Goal: Information Seeking & Learning: Learn about a topic

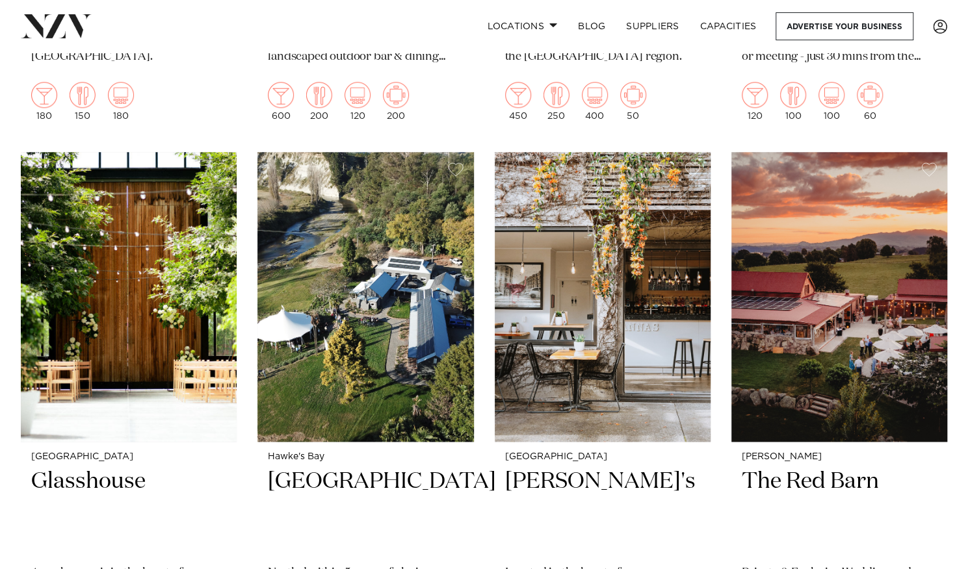
scroll to position [657, 0]
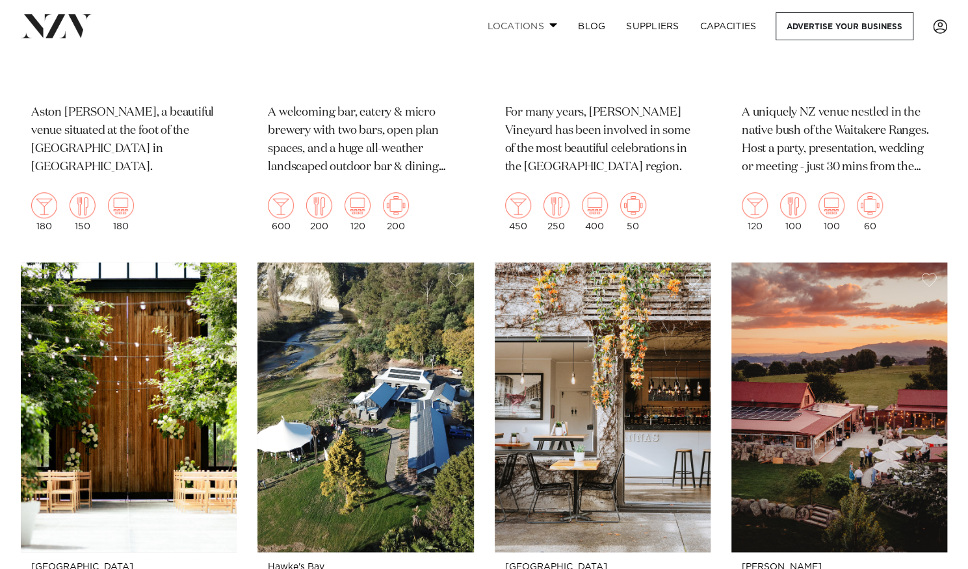
click at [550, 26] on span at bounding box center [553, 25] width 8 height 5
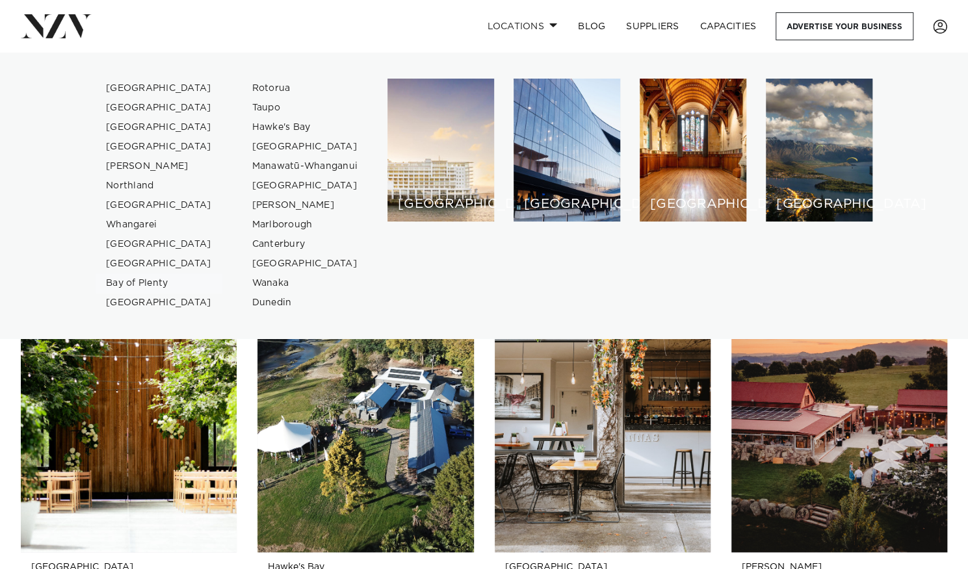
click at [132, 280] on link "Bay of Plenty" at bounding box center [159, 284] width 127 height 20
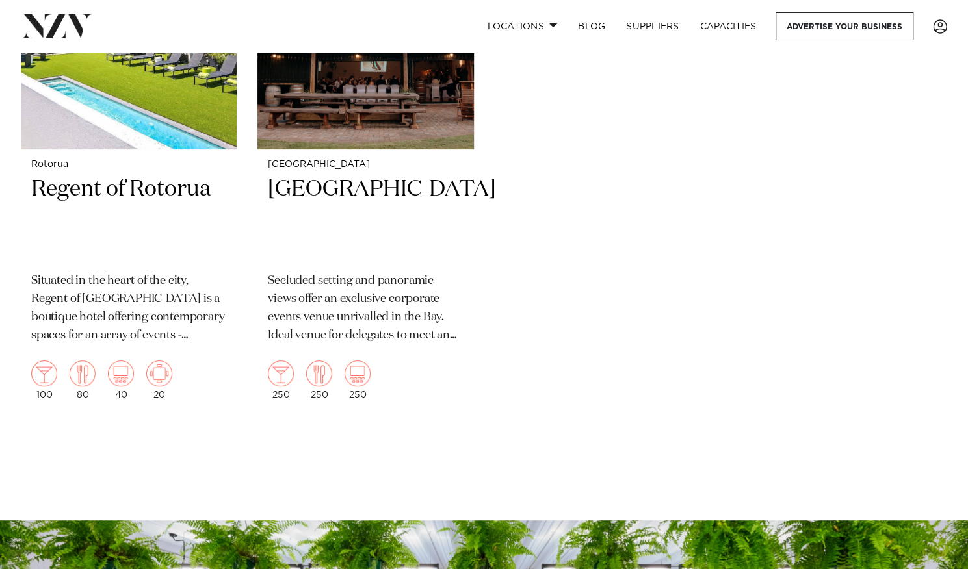
scroll to position [2968, 0]
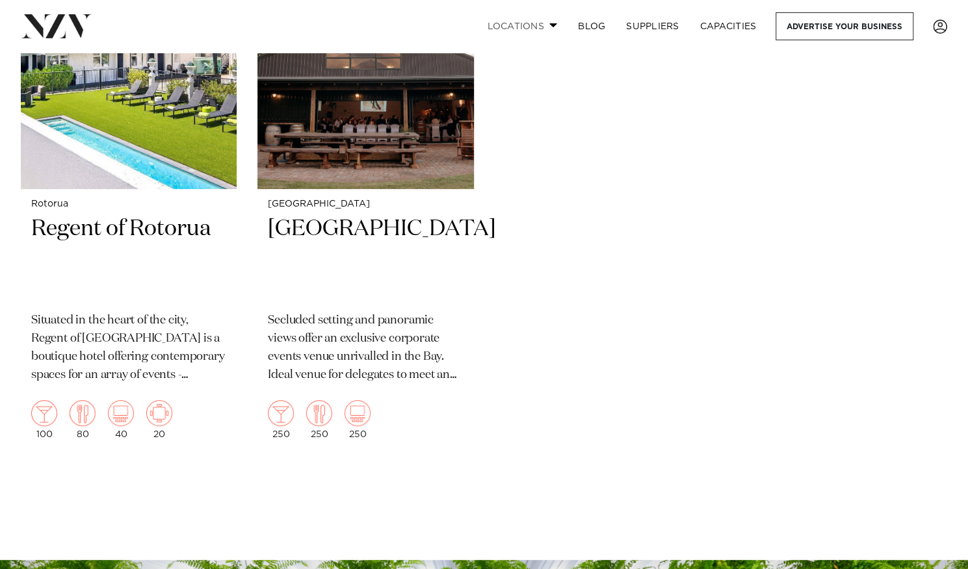
click at [551, 23] on link "Locations" at bounding box center [522, 26] width 91 height 28
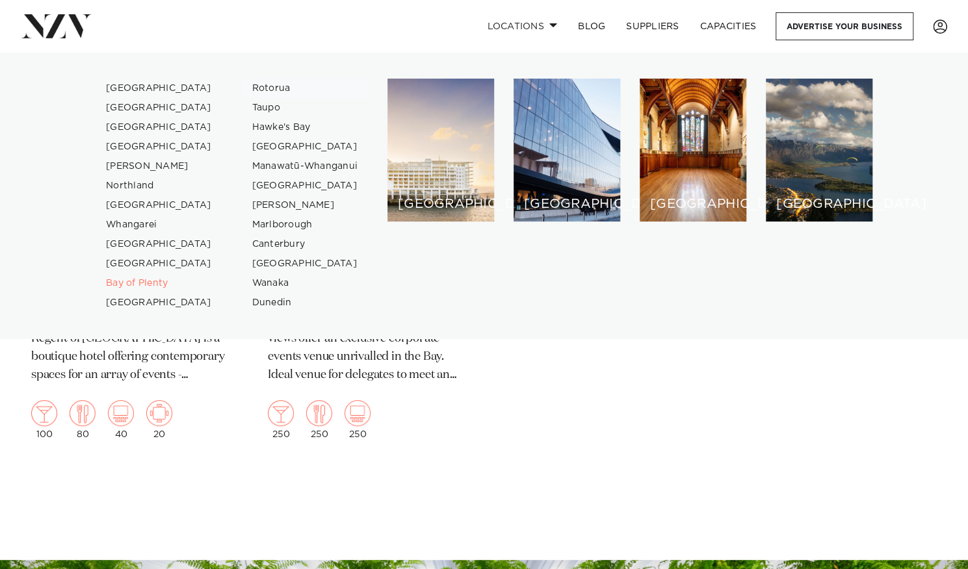
click at [276, 86] on link "Rotorua" at bounding box center [305, 89] width 127 height 20
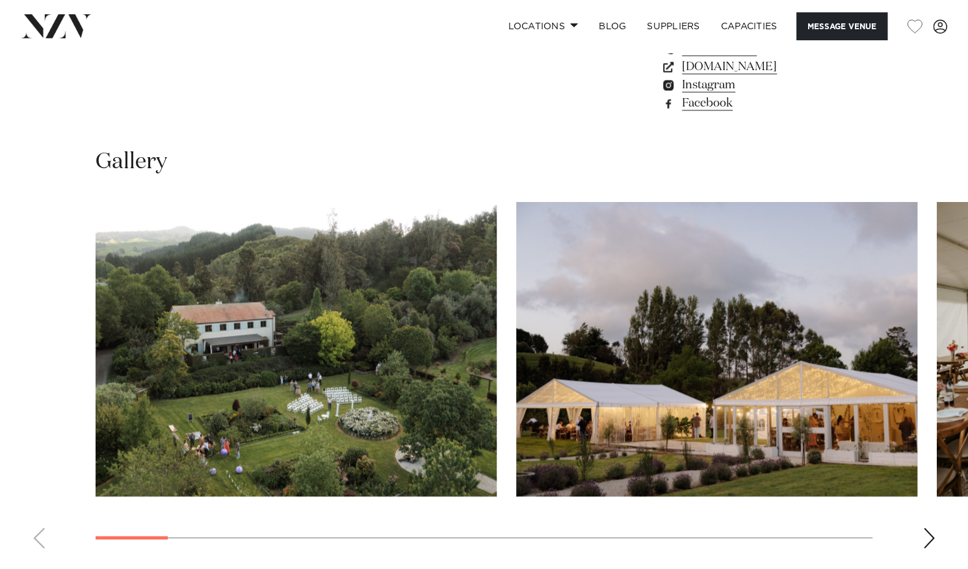
scroll to position [1150, 0]
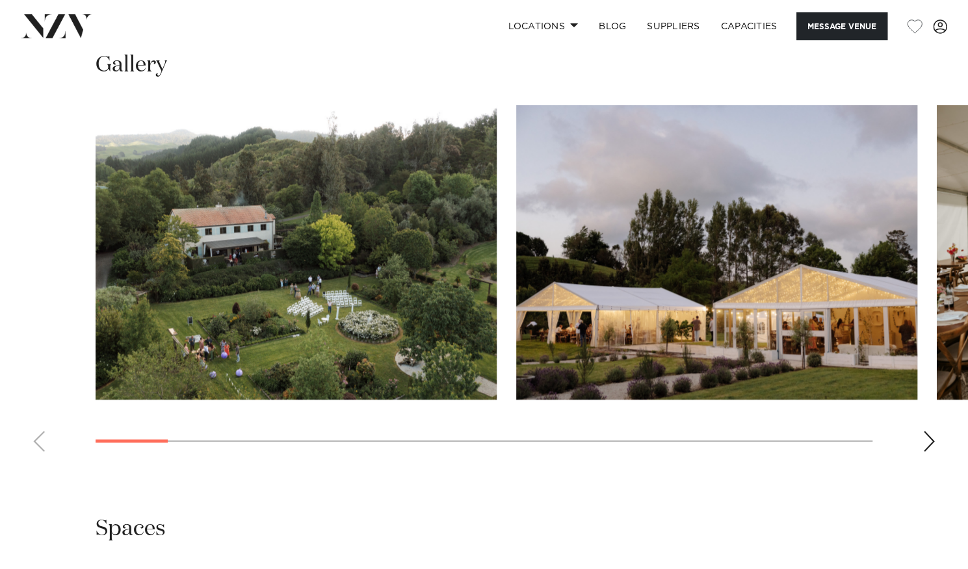
click at [923, 443] on div "Next slide" at bounding box center [928, 441] width 13 height 21
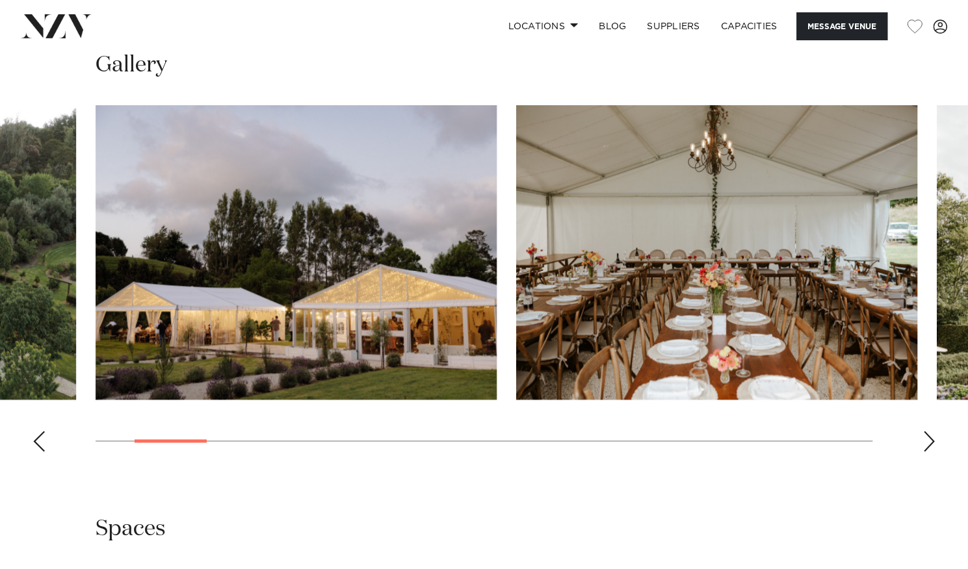
click at [923, 443] on div "Next slide" at bounding box center [928, 441] width 13 height 21
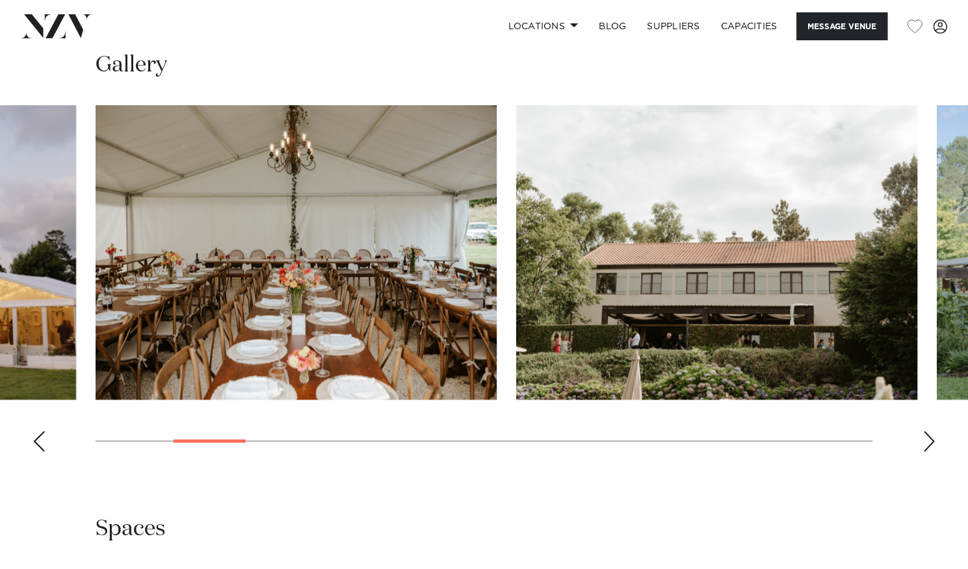
click at [923, 443] on div "Next slide" at bounding box center [928, 441] width 13 height 21
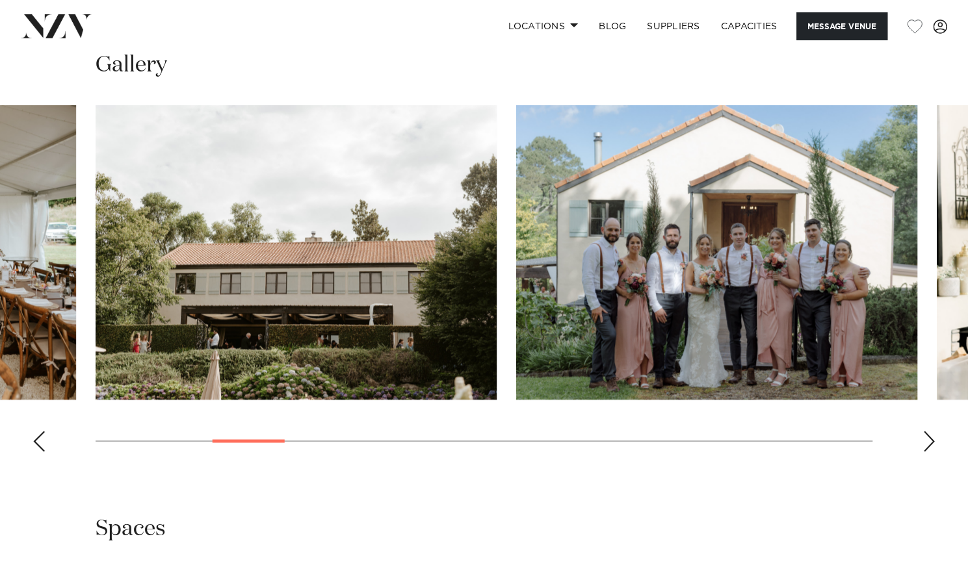
click at [923, 443] on div "Next slide" at bounding box center [928, 441] width 13 height 21
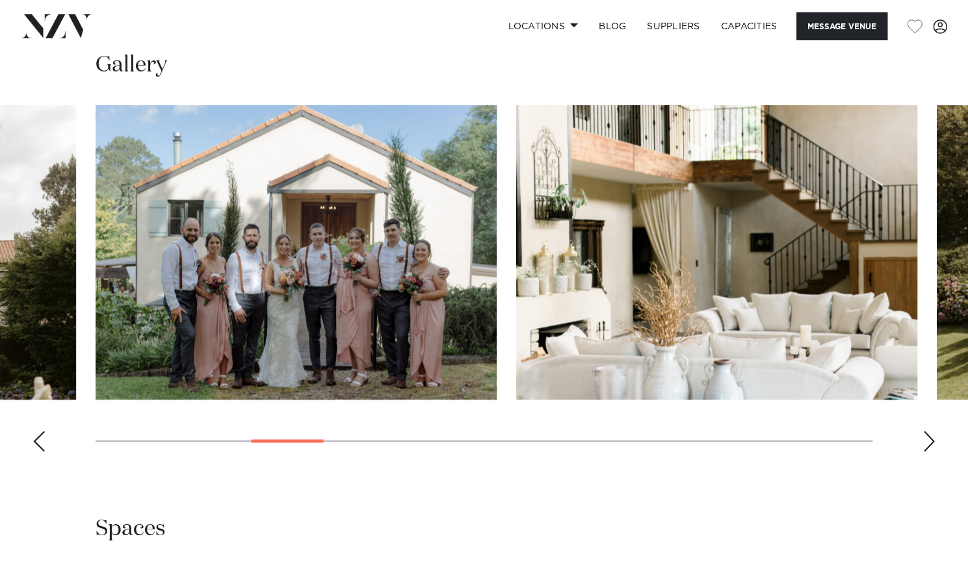
click at [923, 443] on div "Next slide" at bounding box center [928, 441] width 13 height 21
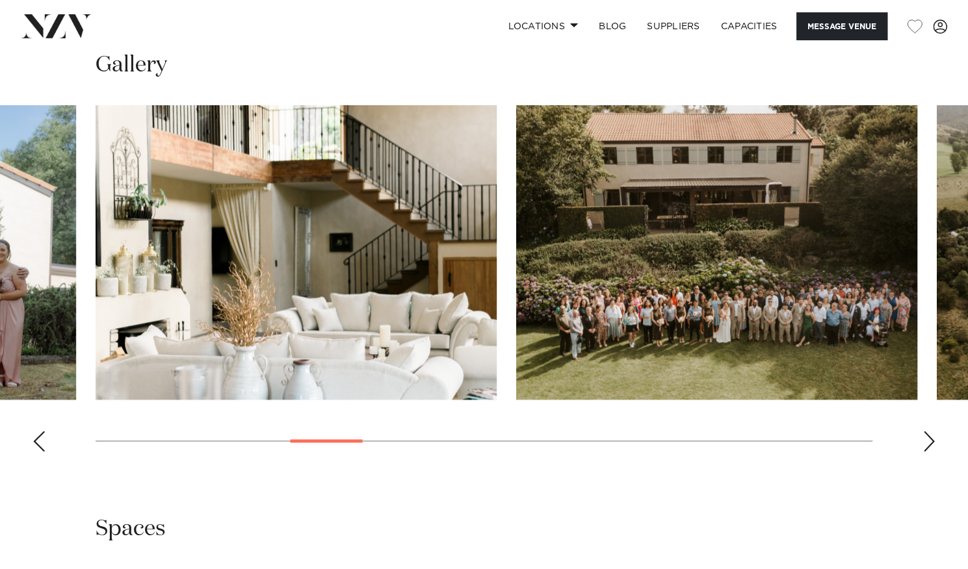
click at [923, 443] on div "Next slide" at bounding box center [928, 441] width 13 height 21
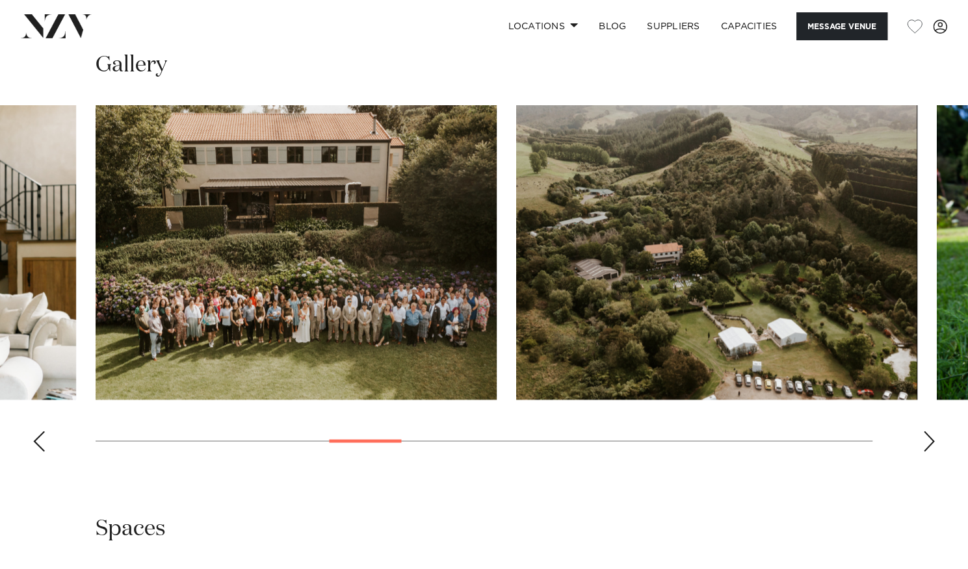
click at [923, 443] on div "Next slide" at bounding box center [928, 441] width 13 height 21
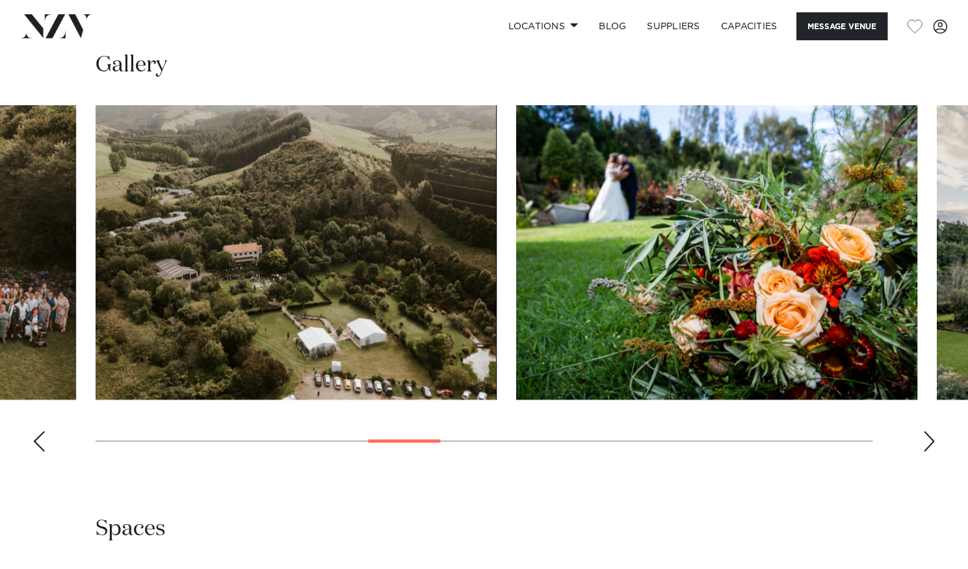
click at [923, 443] on div "Next slide" at bounding box center [928, 441] width 13 height 21
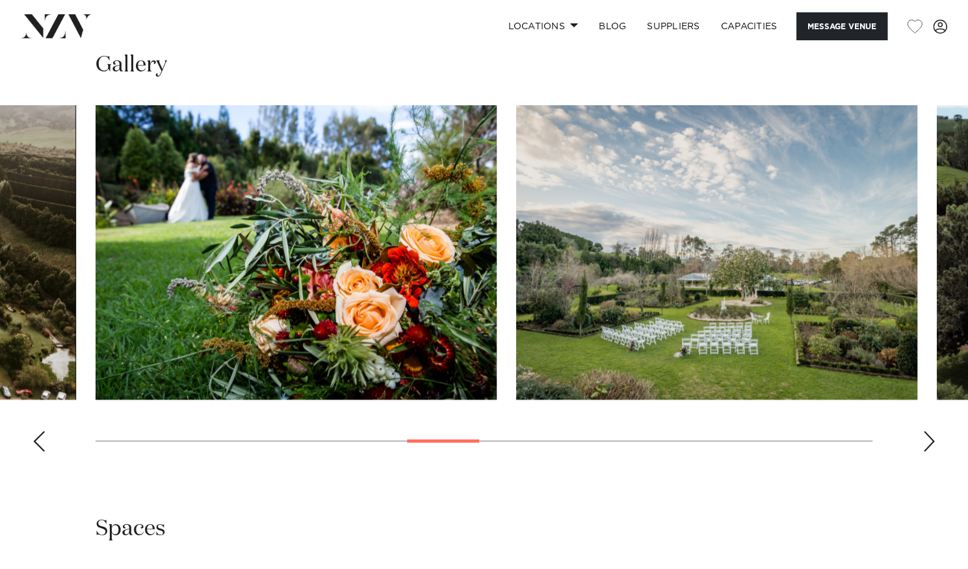
click at [923, 443] on div "Next slide" at bounding box center [928, 441] width 13 height 21
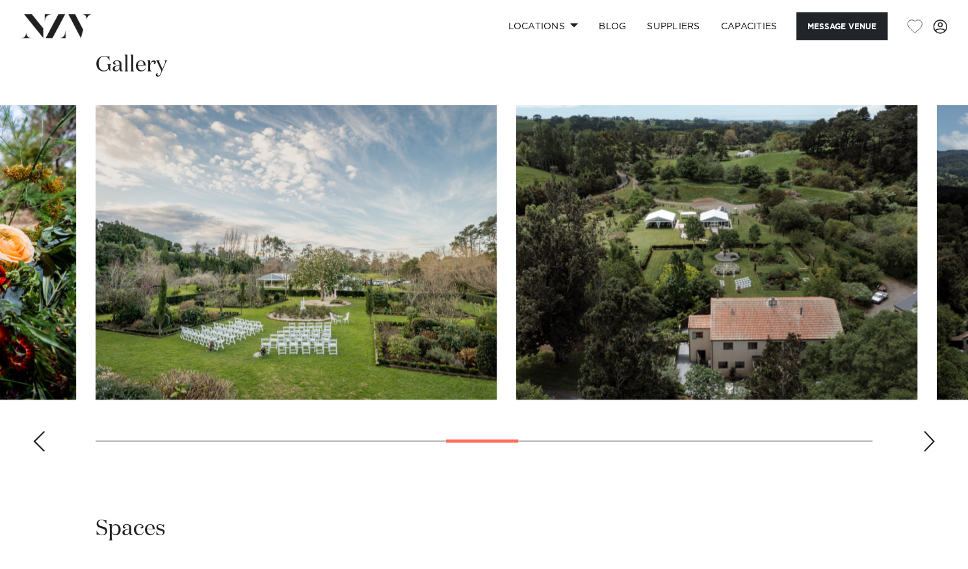
click at [923, 443] on div "Next slide" at bounding box center [928, 441] width 13 height 21
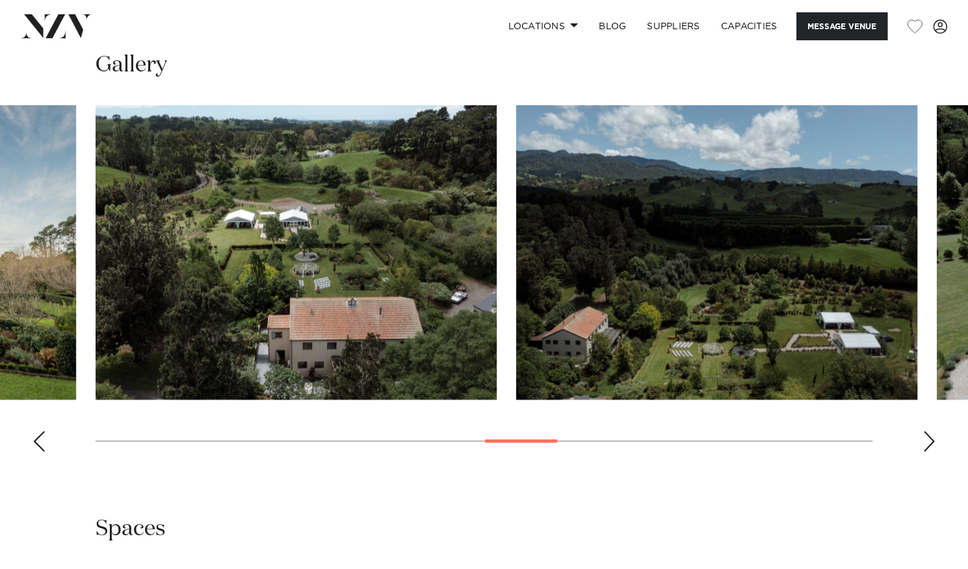
click at [923, 443] on div "Next slide" at bounding box center [928, 441] width 13 height 21
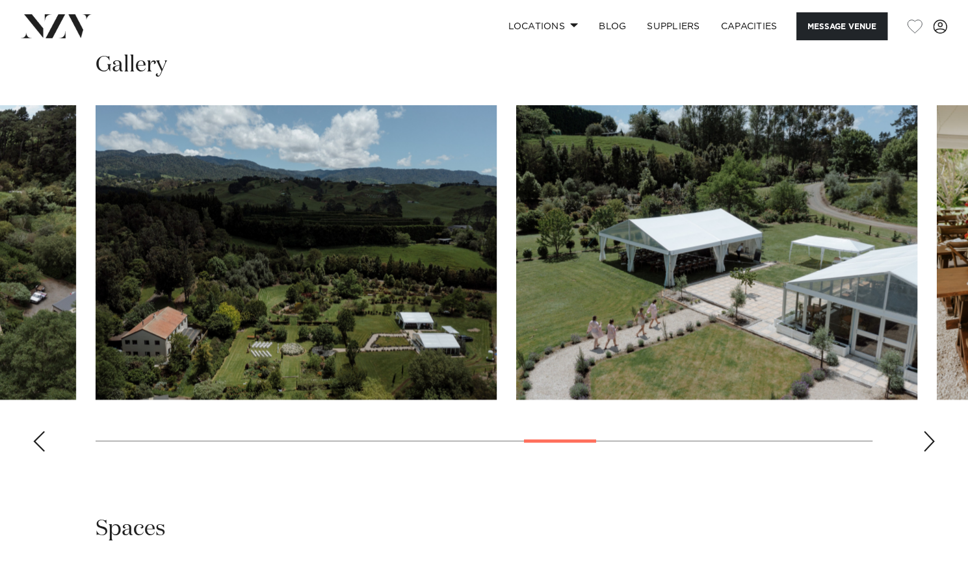
click at [923, 443] on div "Next slide" at bounding box center [928, 441] width 13 height 21
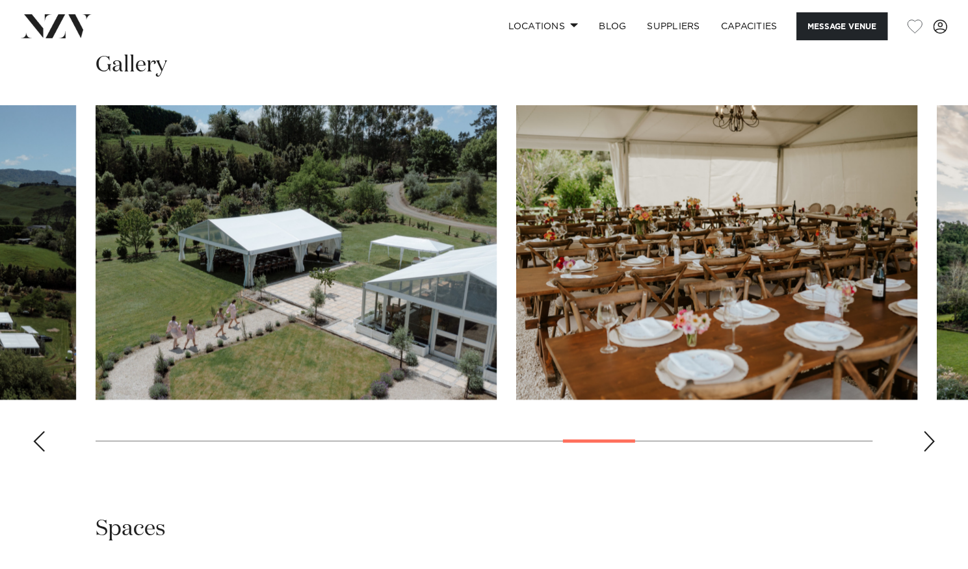
click at [923, 443] on div "Next slide" at bounding box center [928, 441] width 13 height 21
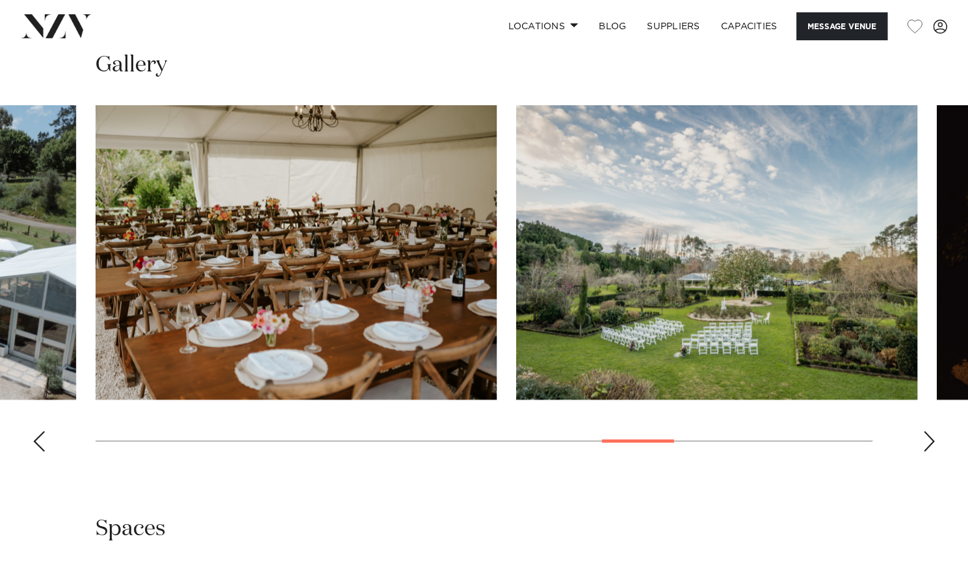
click at [923, 443] on div "Next slide" at bounding box center [928, 441] width 13 height 21
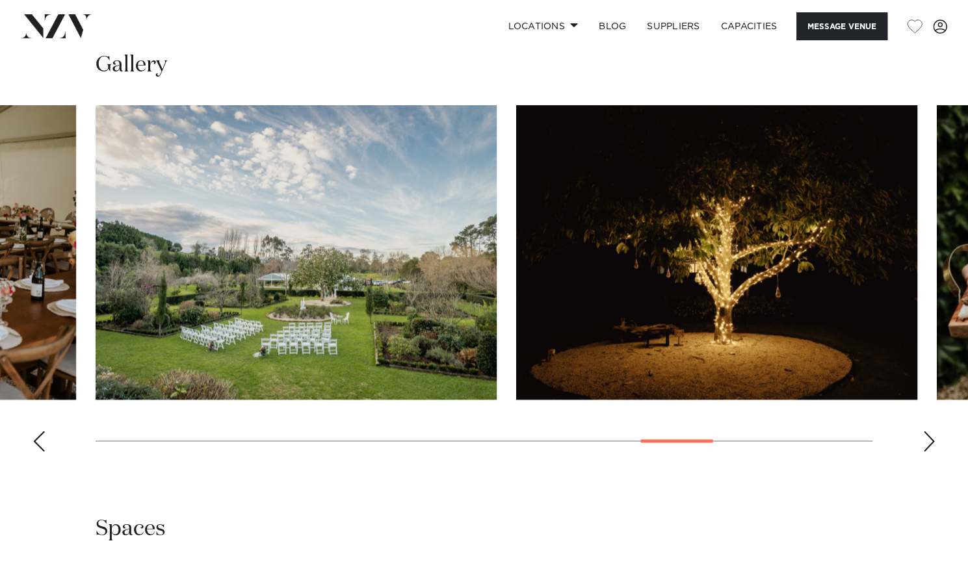
click at [923, 443] on div "Next slide" at bounding box center [928, 441] width 13 height 21
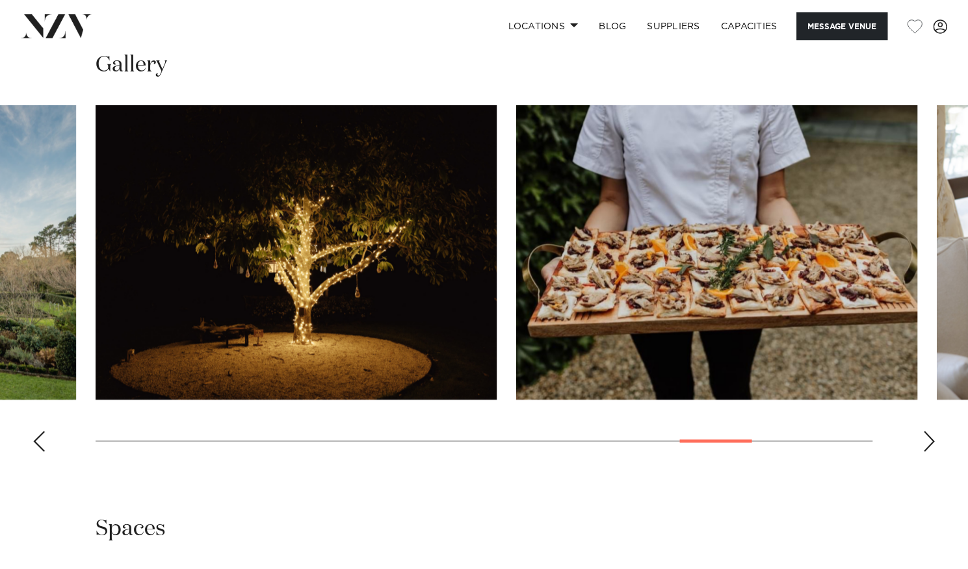
click at [923, 443] on div "Next slide" at bounding box center [928, 441] width 13 height 21
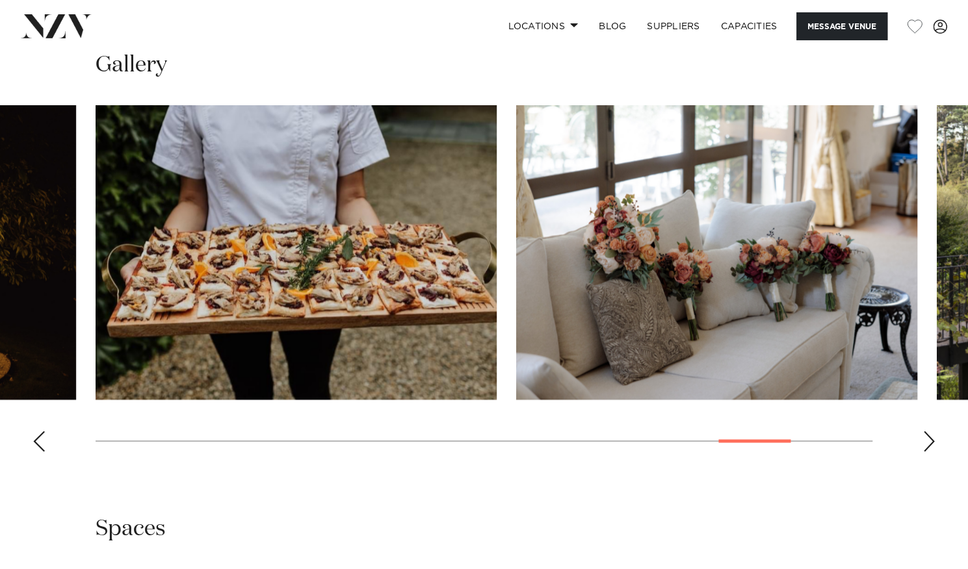
click at [923, 443] on div "Next slide" at bounding box center [928, 441] width 13 height 21
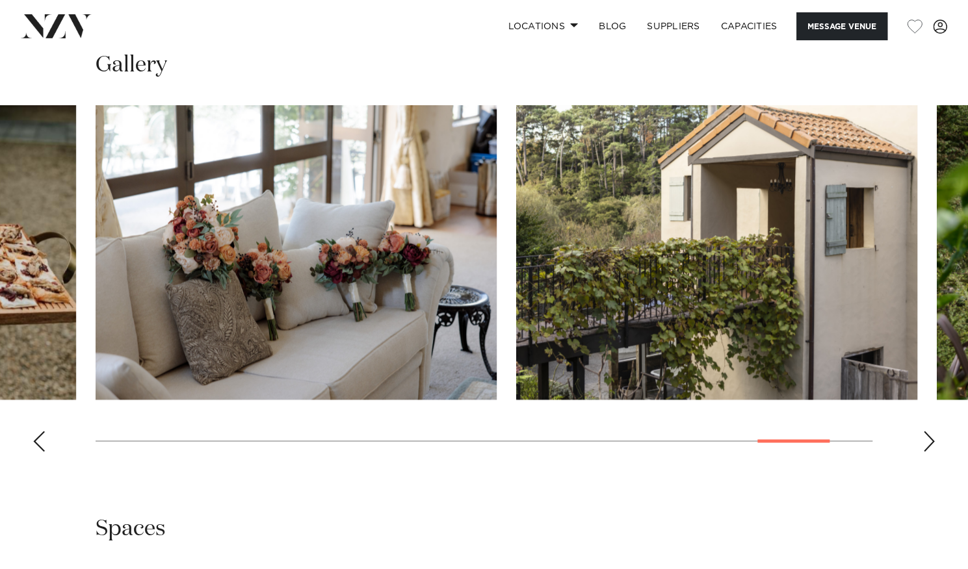
click at [923, 443] on div "Next slide" at bounding box center [928, 441] width 13 height 21
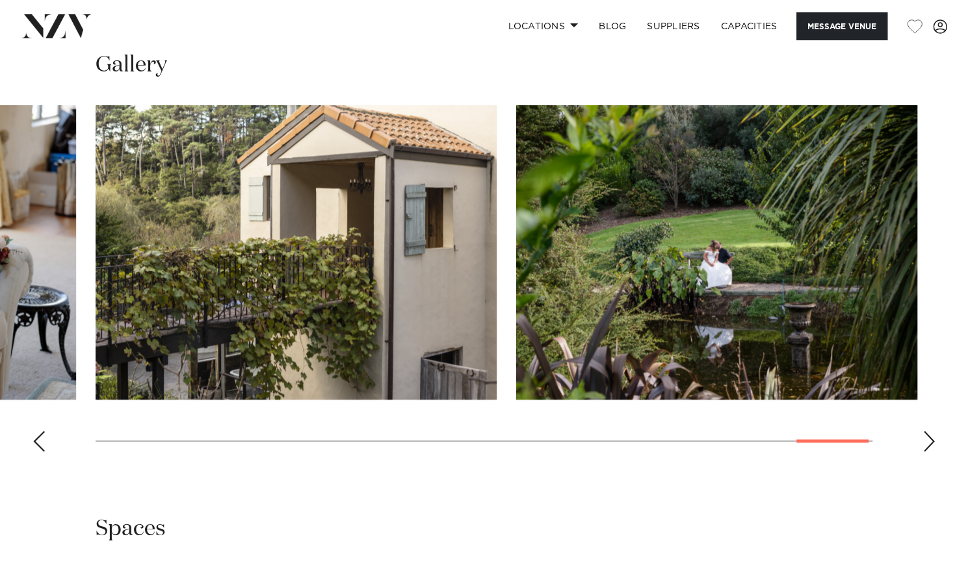
click at [923, 443] on div "Next slide" at bounding box center [928, 441] width 13 height 21
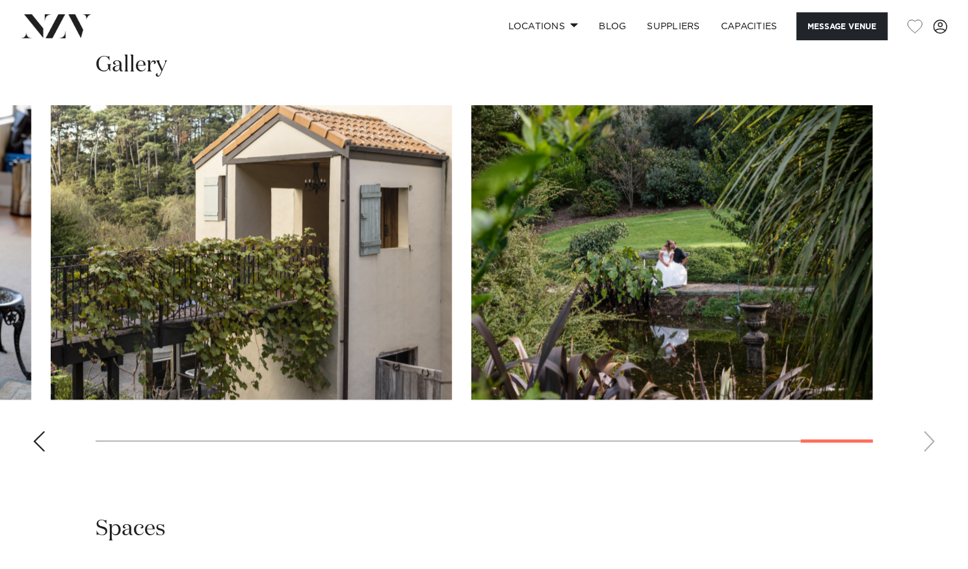
click at [36, 447] on div "Previous slide" at bounding box center [39, 441] width 13 height 21
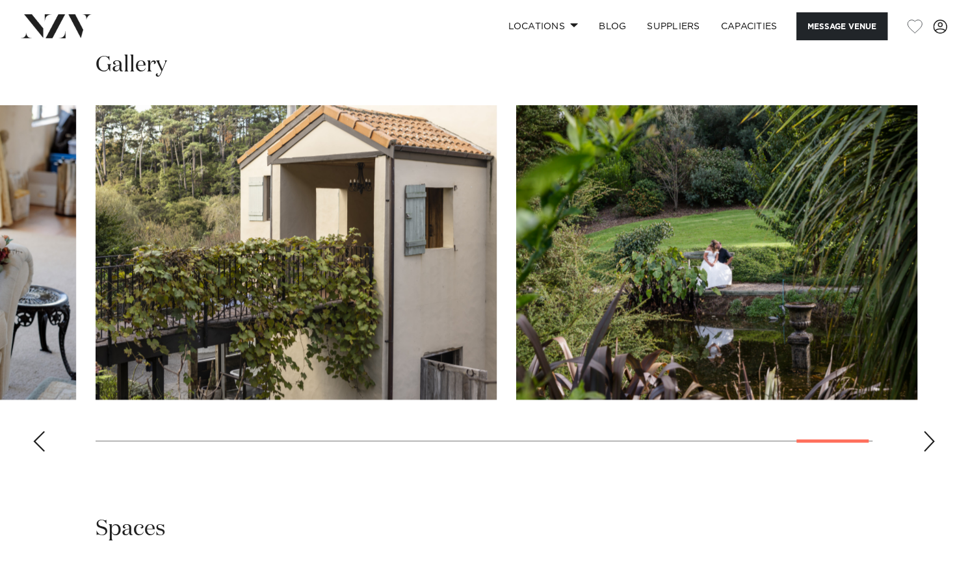
click at [36, 447] on div "Previous slide" at bounding box center [39, 441] width 13 height 21
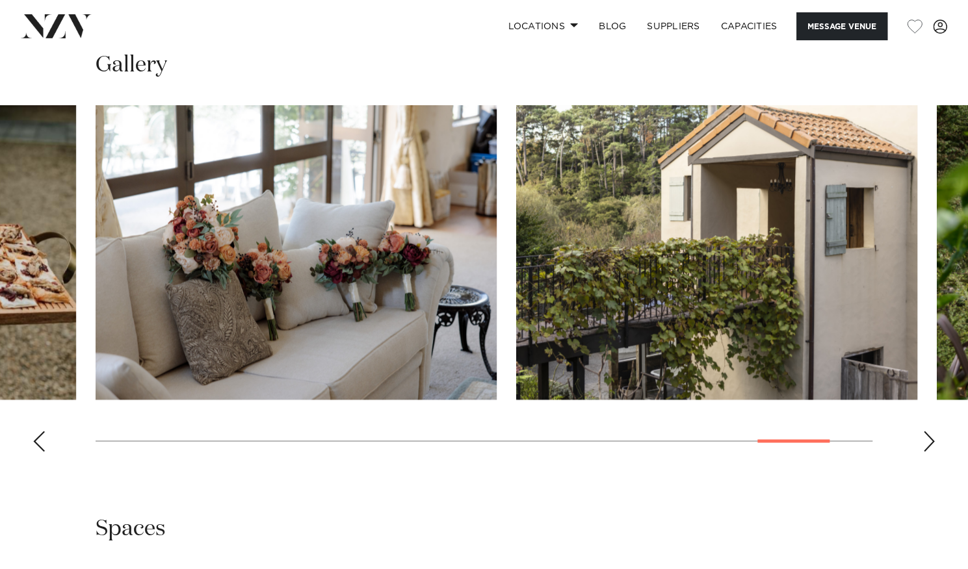
click at [36, 447] on div "Previous slide" at bounding box center [39, 441] width 13 height 21
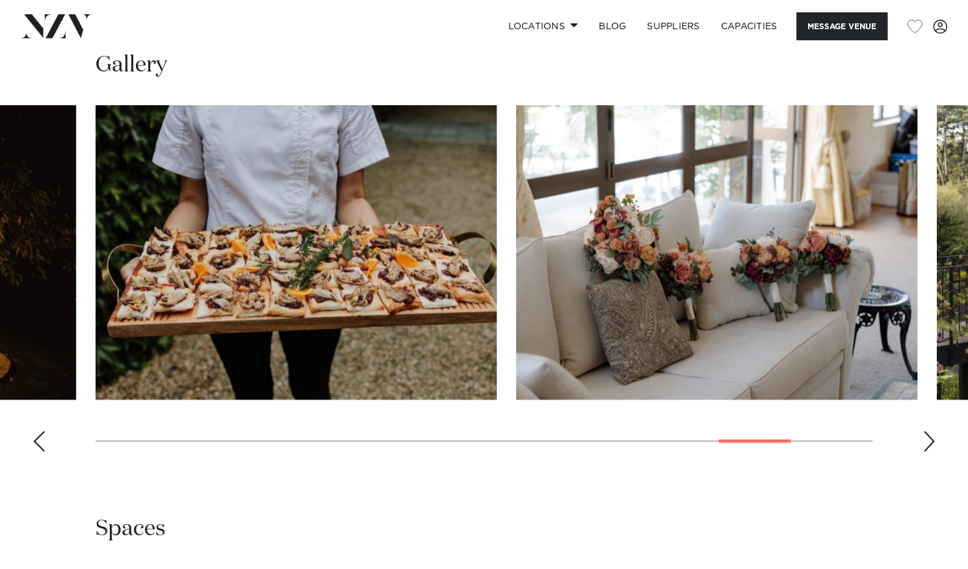
click at [36, 447] on div "Previous slide" at bounding box center [39, 441] width 13 height 21
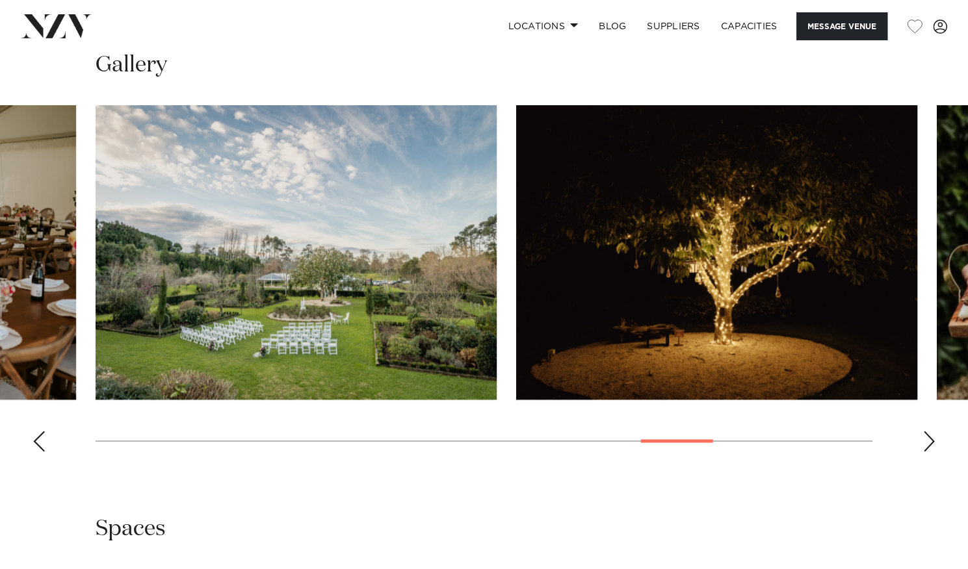
click at [36, 447] on div "Previous slide" at bounding box center [39, 441] width 13 height 21
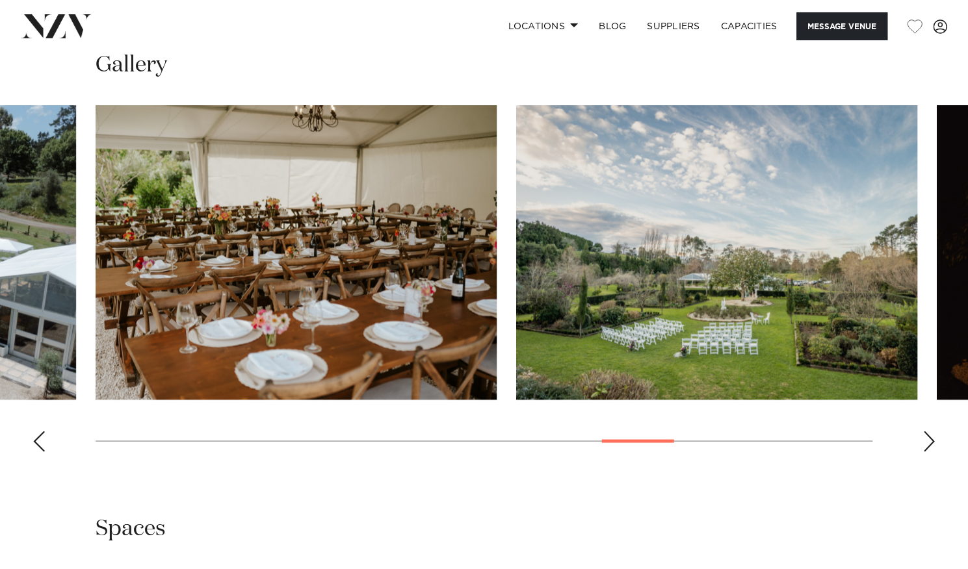
click at [36, 447] on div "Previous slide" at bounding box center [39, 441] width 13 height 21
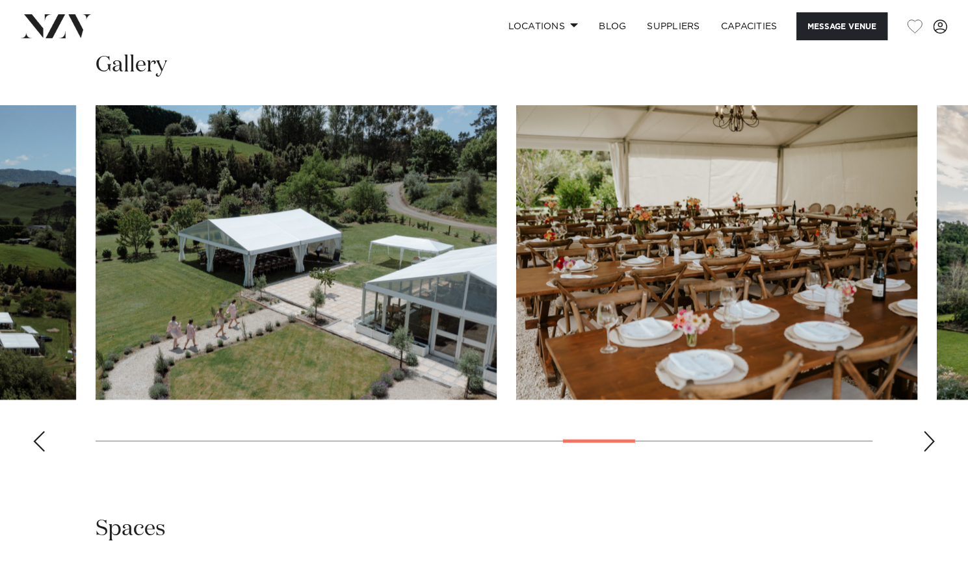
click at [36, 447] on div "Previous slide" at bounding box center [39, 441] width 13 height 21
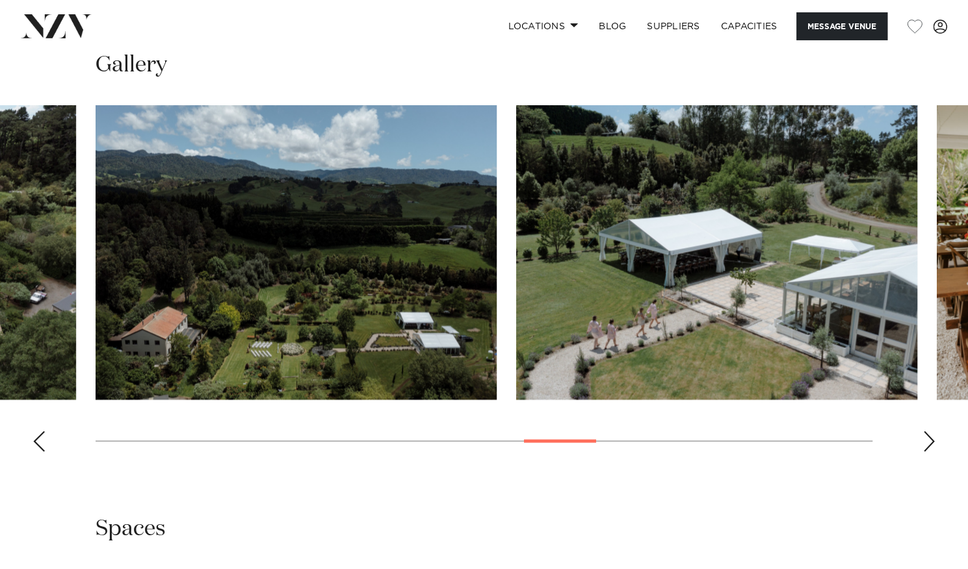
click at [36, 447] on div "Previous slide" at bounding box center [39, 441] width 13 height 21
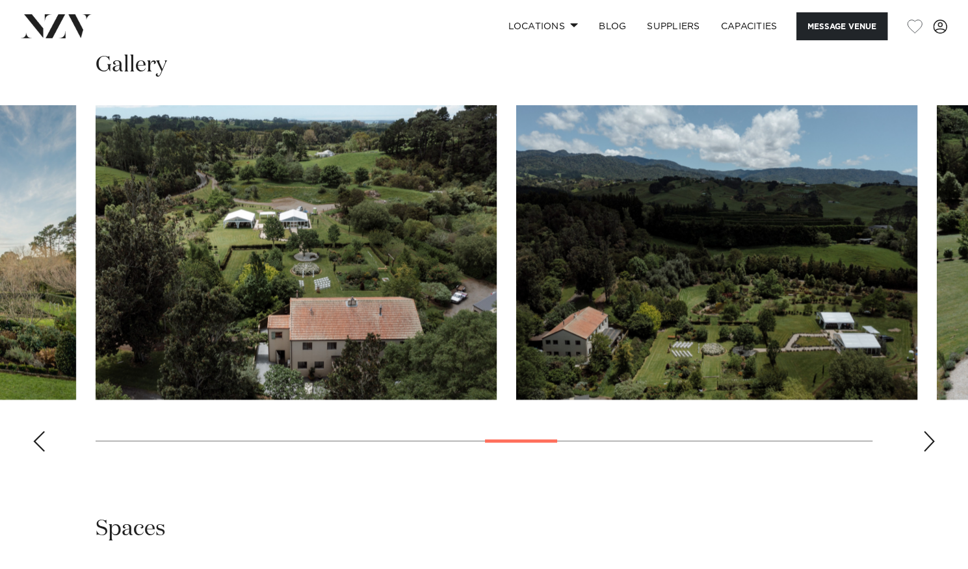
click at [36, 447] on div "Previous slide" at bounding box center [39, 441] width 13 height 21
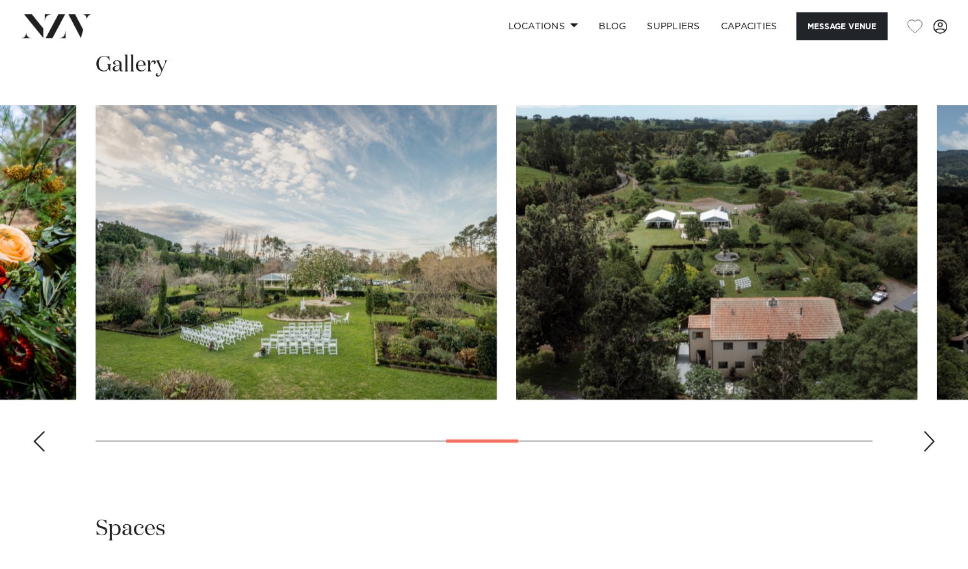
click at [36, 447] on div "Previous slide" at bounding box center [39, 441] width 13 height 21
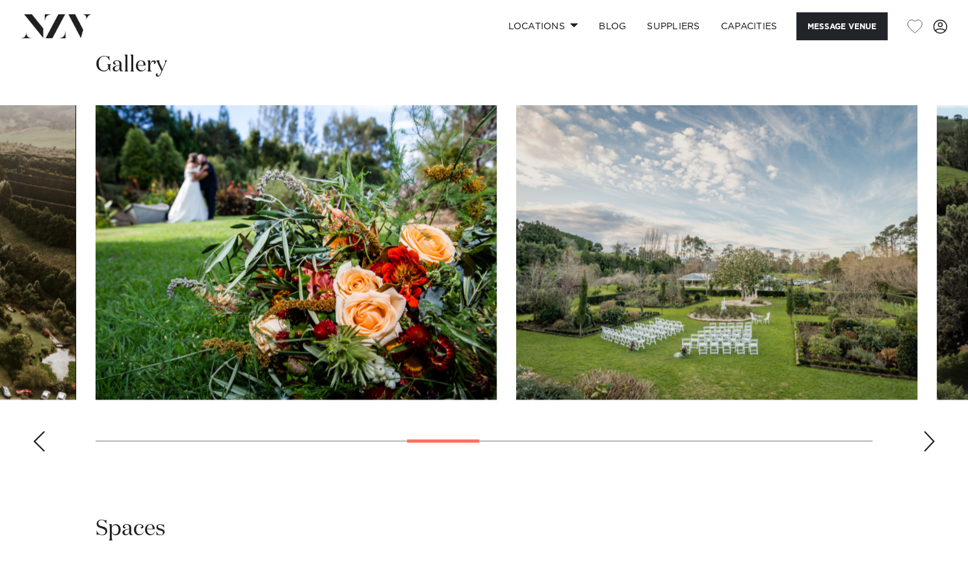
click at [36, 447] on div "Previous slide" at bounding box center [39, 441] width 13 height 21
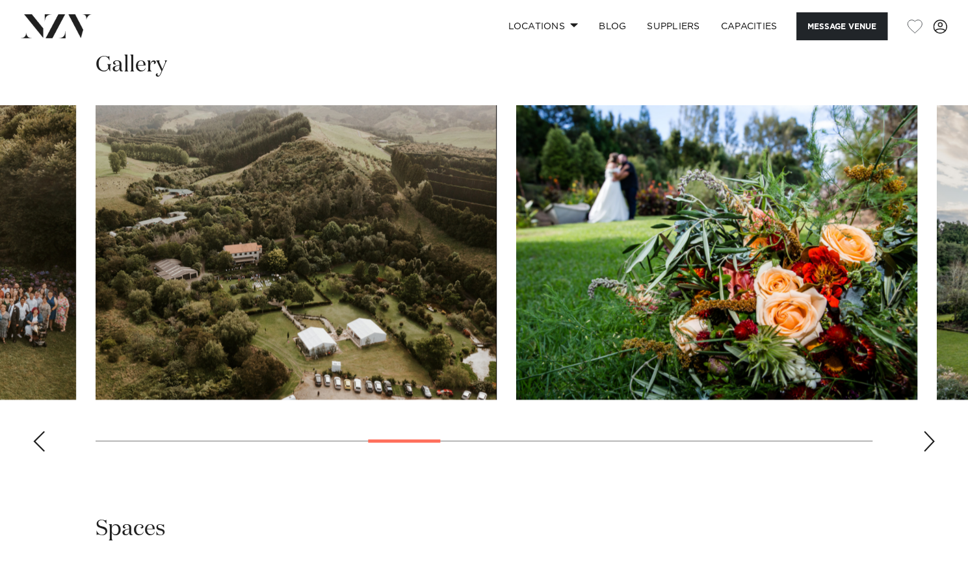
click at [36, 447] on div "Previous slide" at bounding box center [39, 441] width 13 height 21
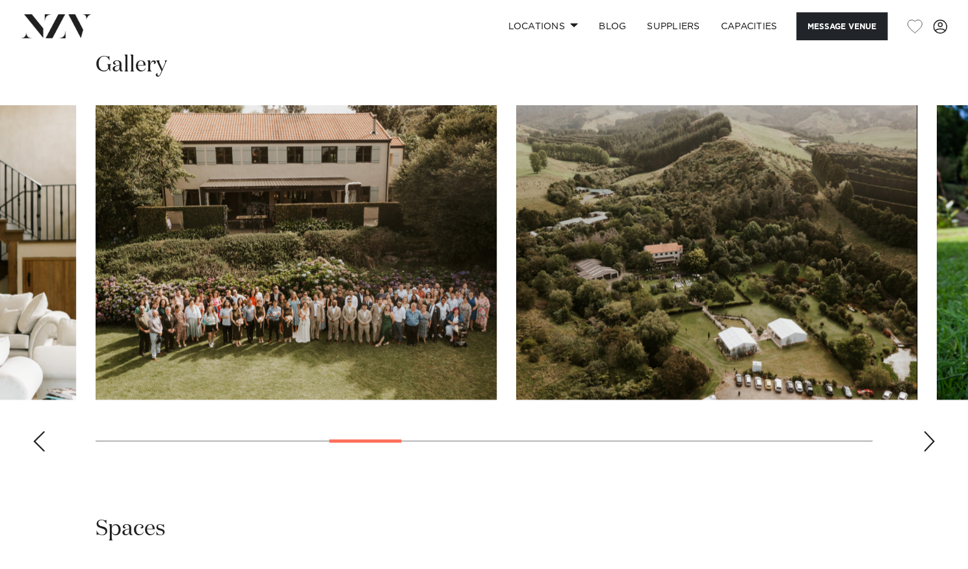
click at [36, 447] on div "Previous slide" at bounding box center [39, 441] width 13 height 21
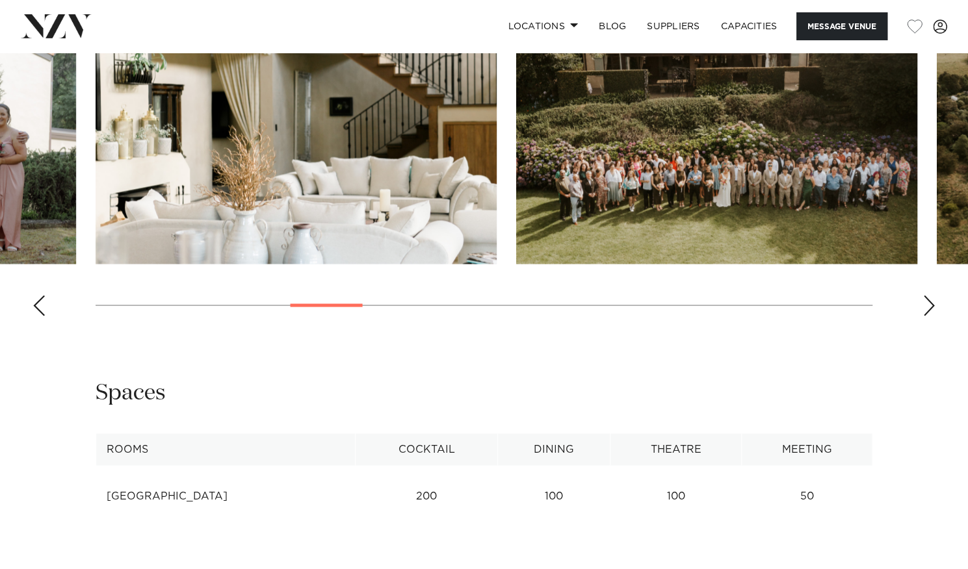
scroll to position [1287, 0]
click at [42, 304] on div "Previous slide" at bounding box center [39, 304] width 13 height 21
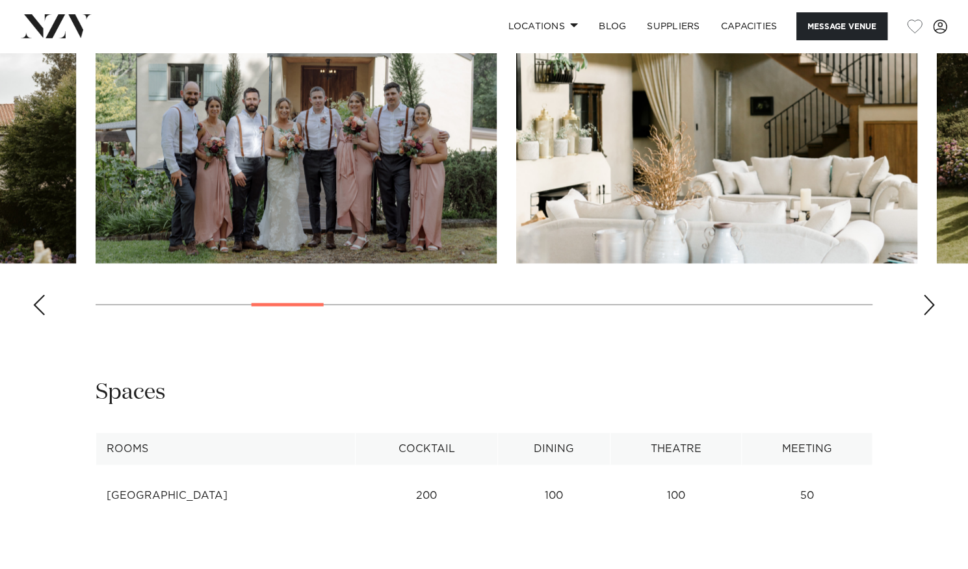
click at [42, 304] on div "Previous slide" at bounding box center [39, 304] width 13 height 21
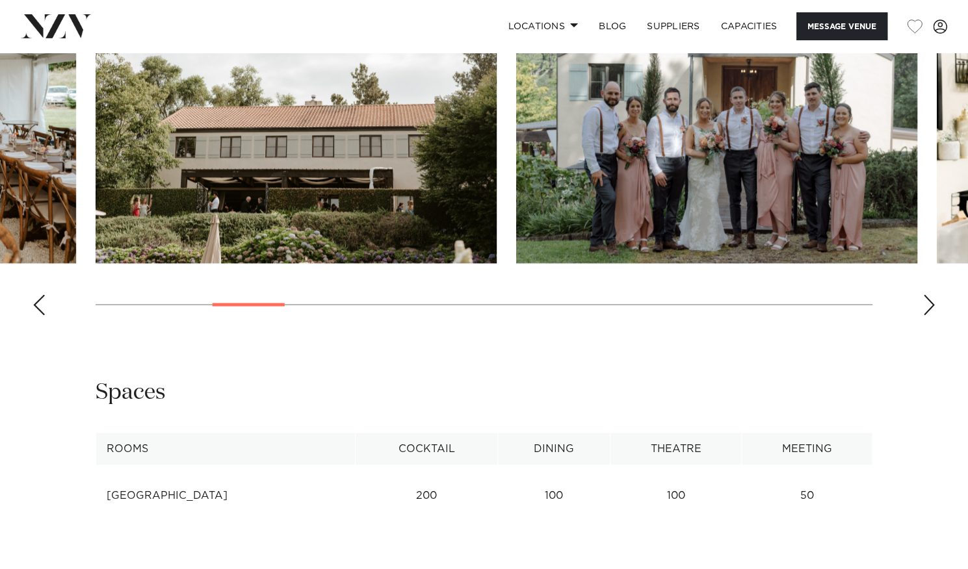
click at [42, 304] on div "Previous slide" at bounding box center [39, 304] width 13 height 21
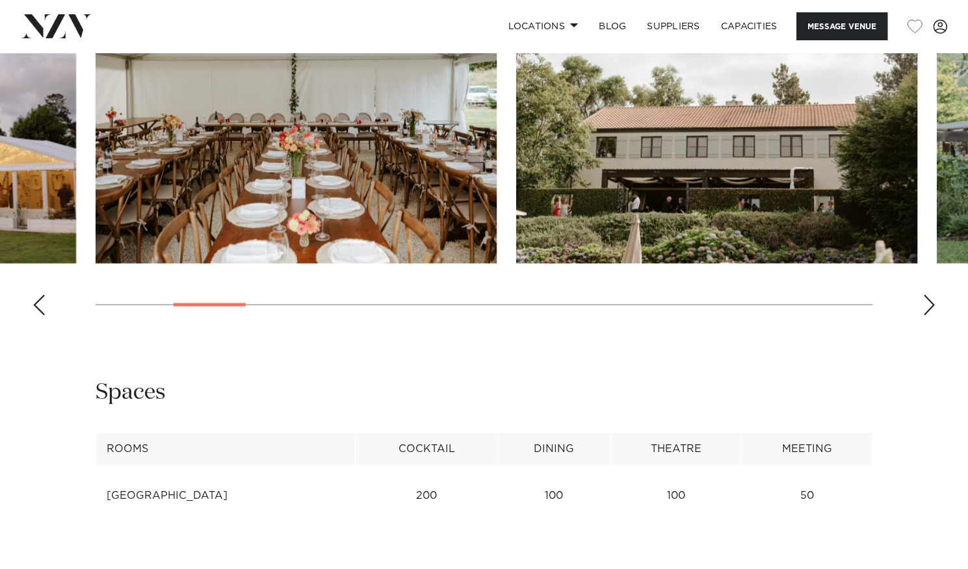
click at [42, 304] on div "Previous slide" at bounding box center [39, 304] width 13 height 21
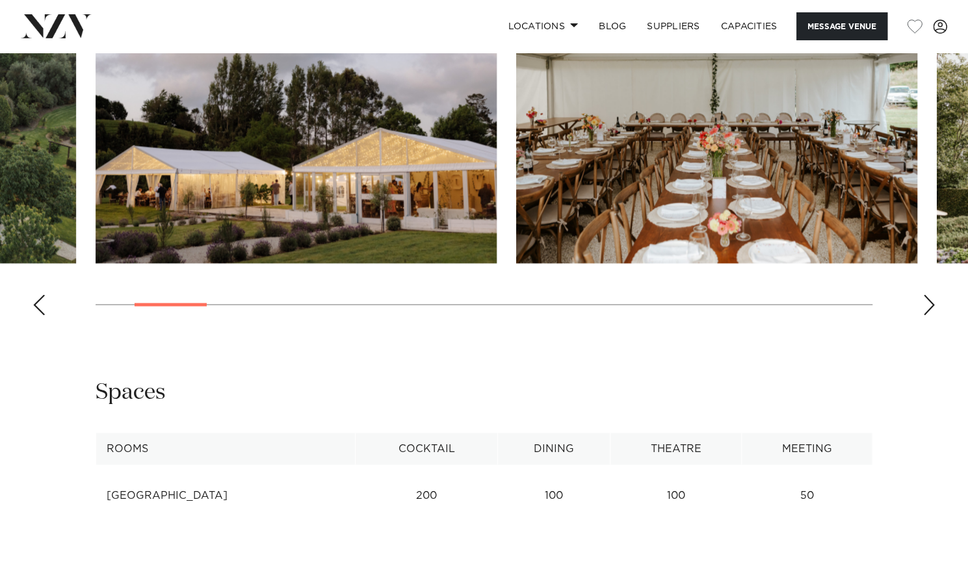
click at [42, 304] on div "Previous slide" at bounding box center [39, 304] width 13 height 21
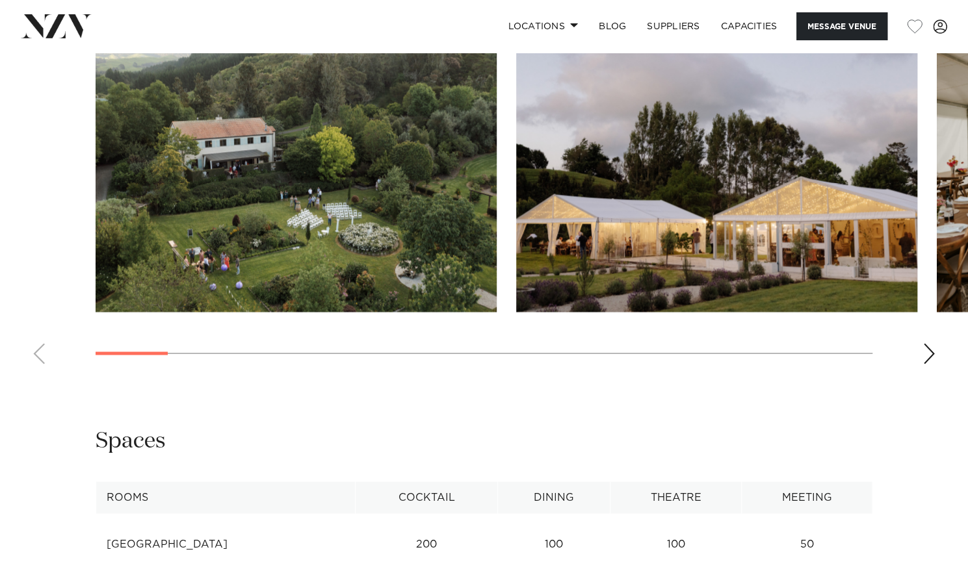
scroll to position [1235, 0]
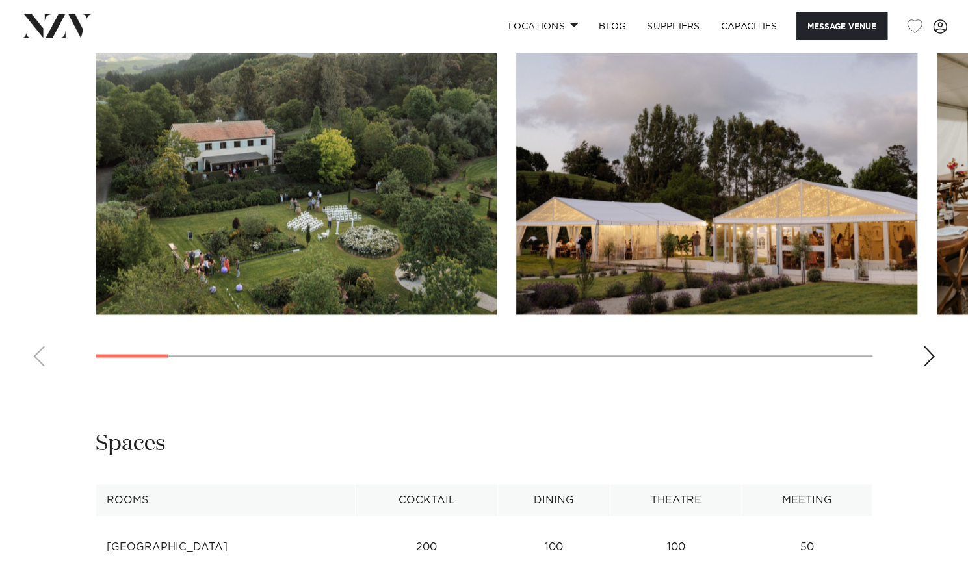
click at [926, 359] on div "Next slide" at bounding box center [928, 356] width 13 height 21
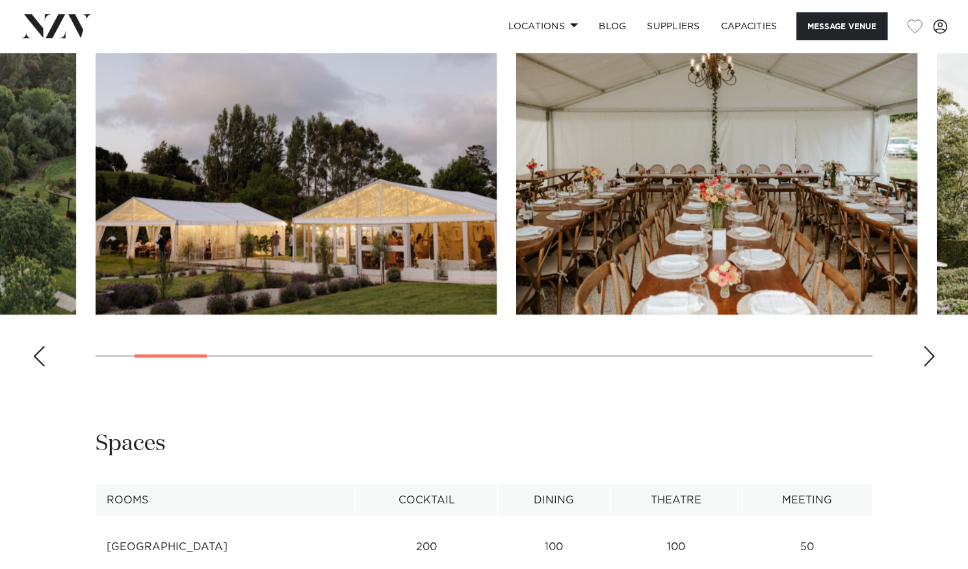
click at [926, 359] on div "Next slide" at bounding box center [928, 356] width 13 height 21
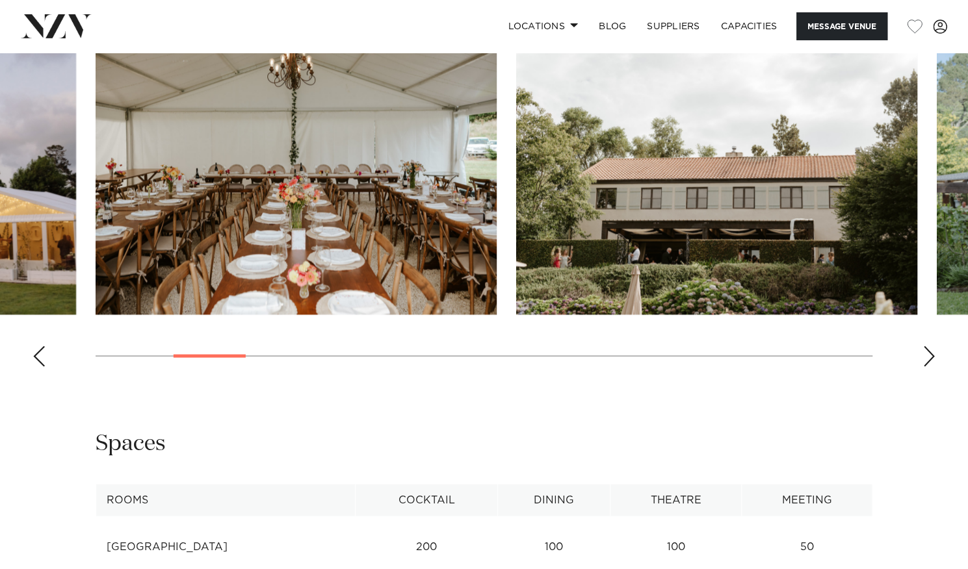
click at [926, 359] on div "Next slide" at bounding box center [928, 356] width 13 height 21
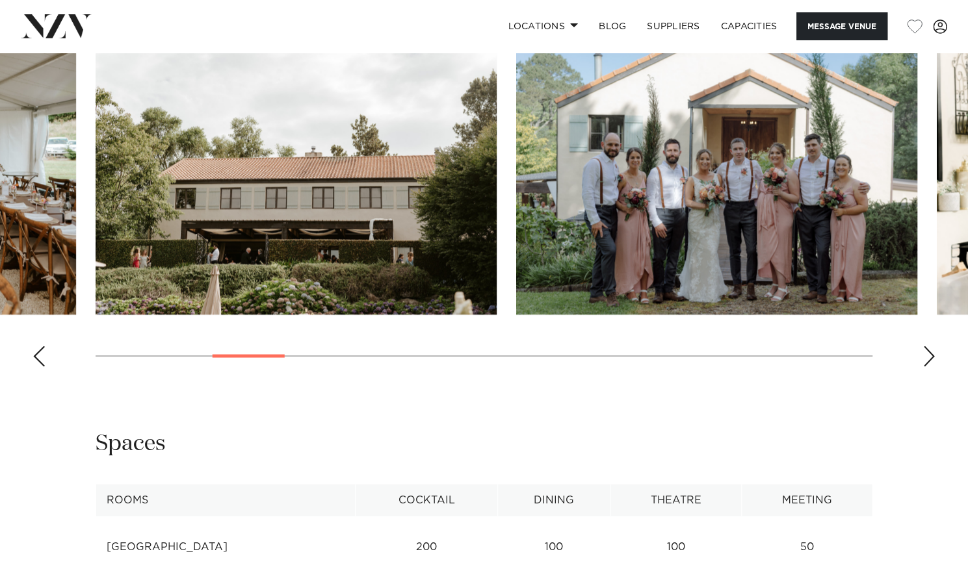
click at [926, 359] on div "Next slide" at bounding box center [928, 356] width 13 height 21
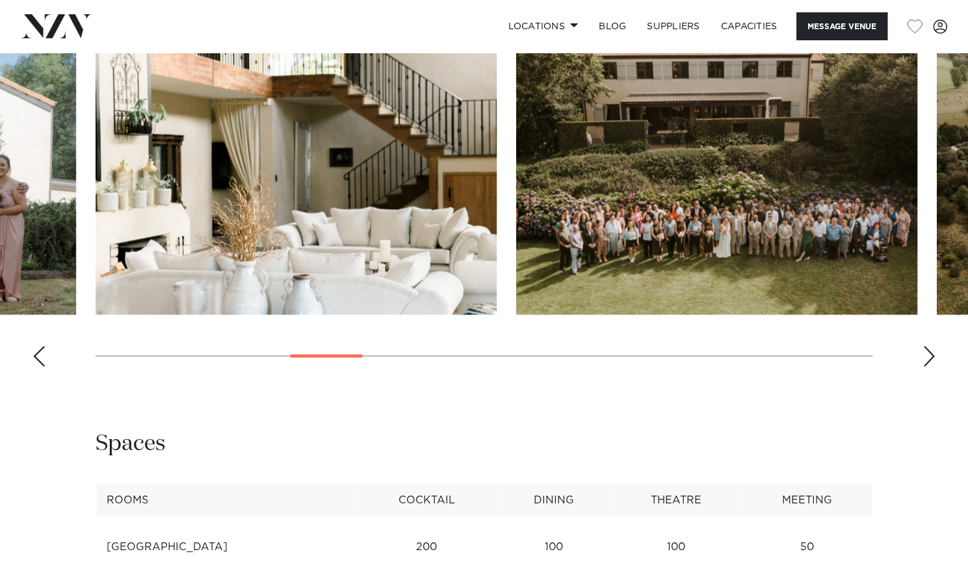
click at [926, 359] on div "Next slide" at bounding box center [928, 356] width 13 height 21
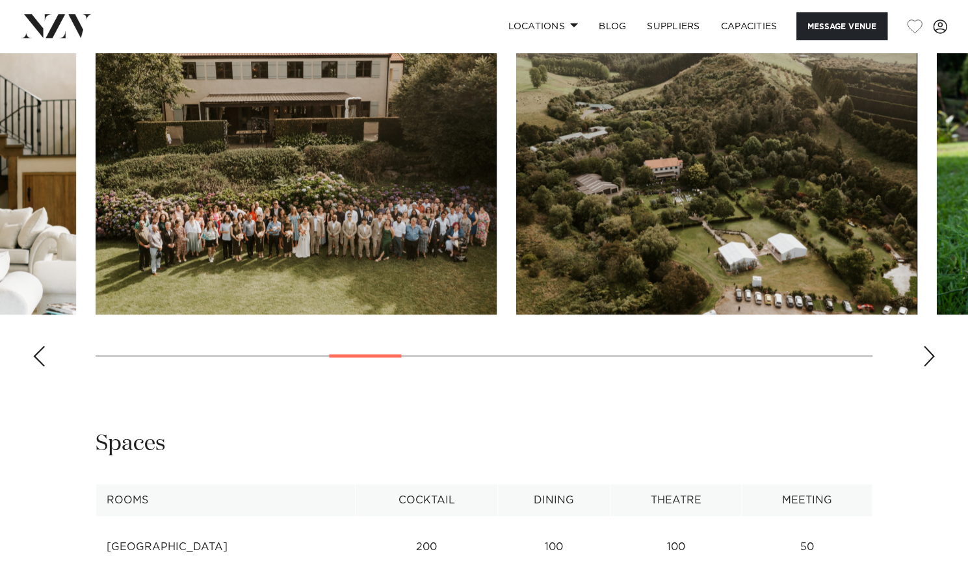
click at [926, 359] on div "Next slide" at bounding box center [928, 356] width 13 height 21
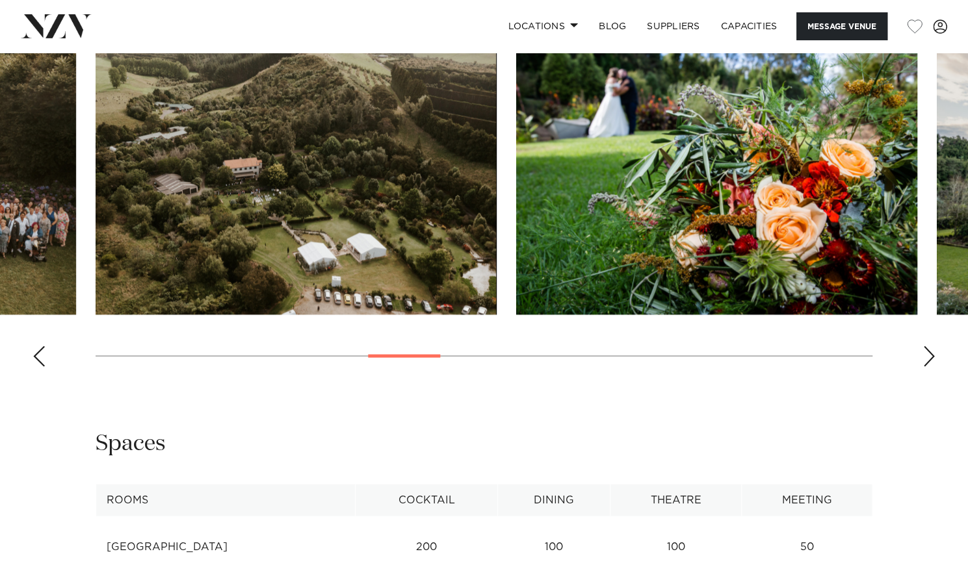
click at [926, 359] on div "Next slide" at bounding box center [928, 356] width 13 height 21
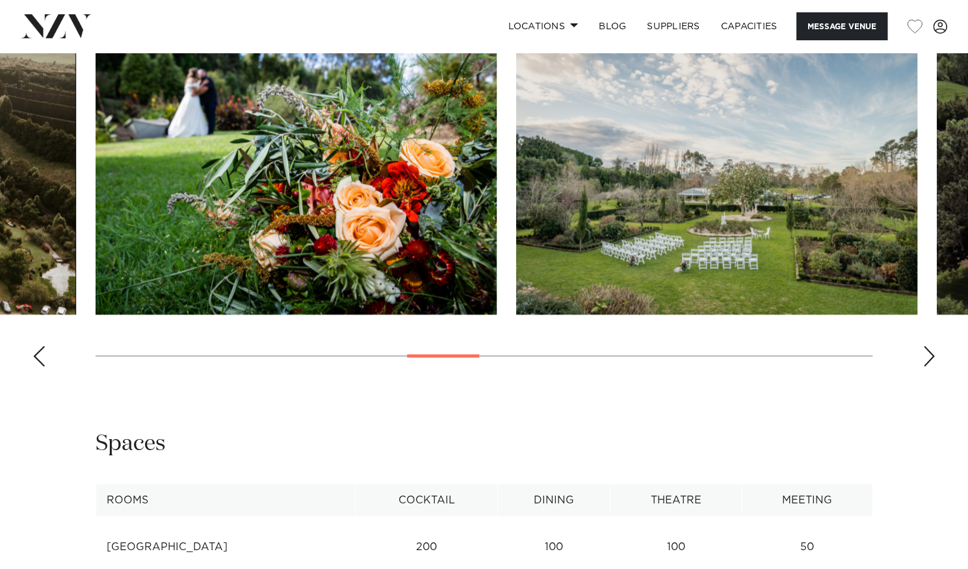
click at [926, 359] on div "Next slide" at bounding box center [928, 356] width 13 height 21
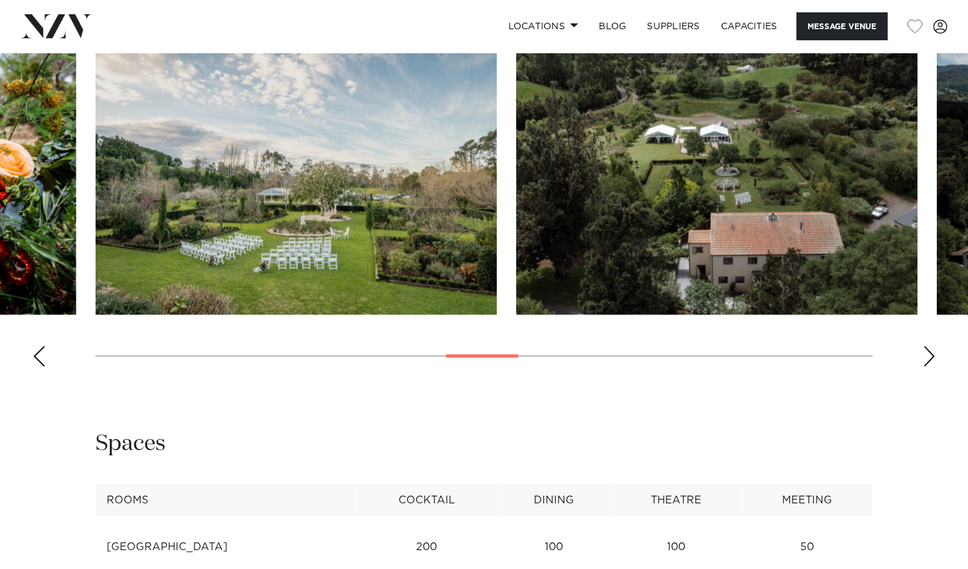
click at [926, 359] on div "Next slide" at bounding box center [928, 356] width 13 height 21
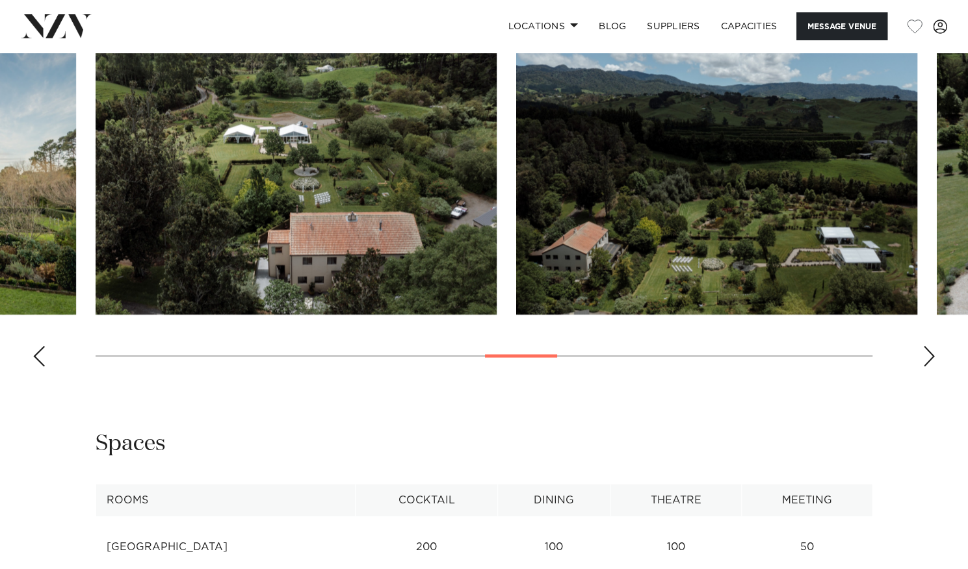
click at [926, 359] on div "Next slide" at bounding box center [928, 356] width 13 height 21
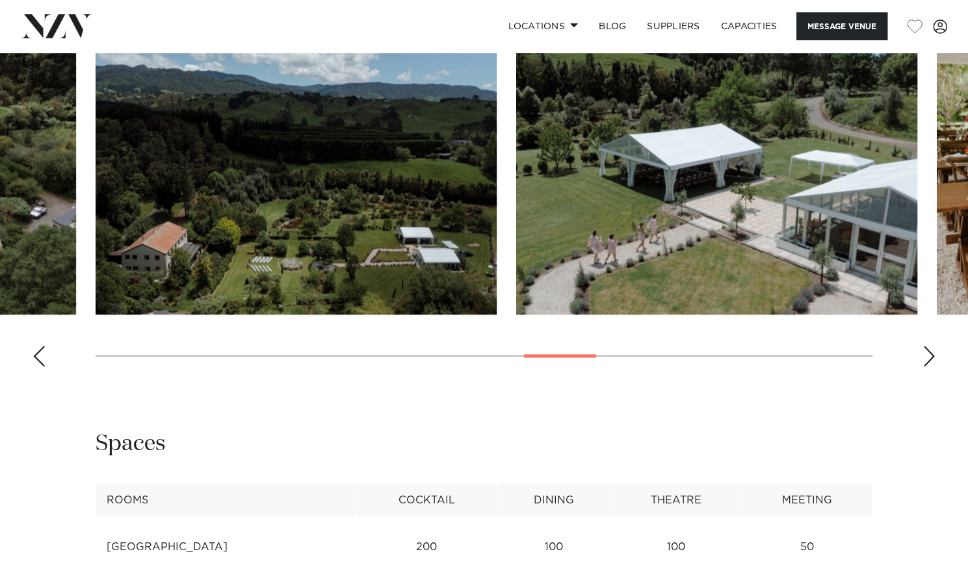
click at [926, 359] on div "Next slide" at bounding box center [928, 356] width 13 height 21
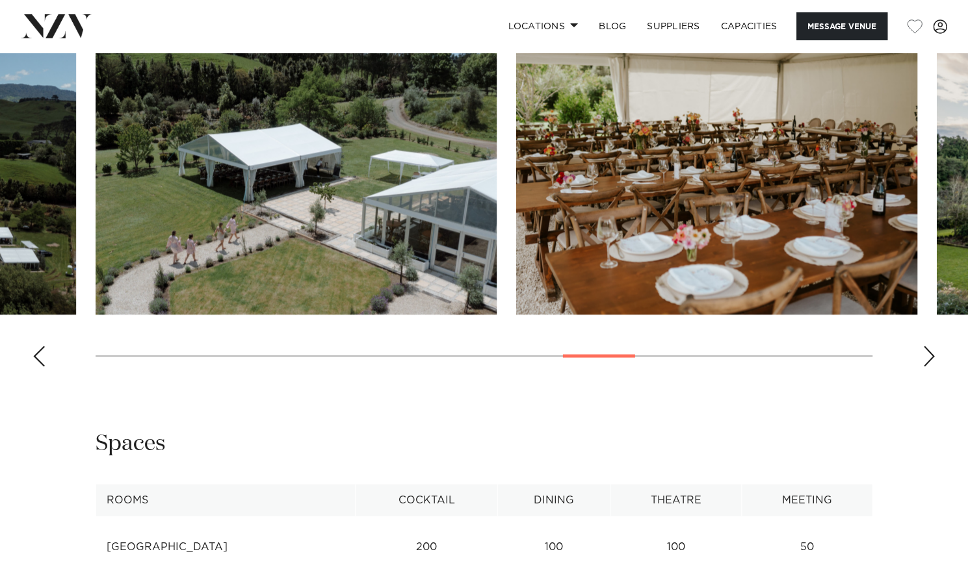
click at [926, 359] on div "Next slide" at bounding box center [928, 356] width 13 height 21
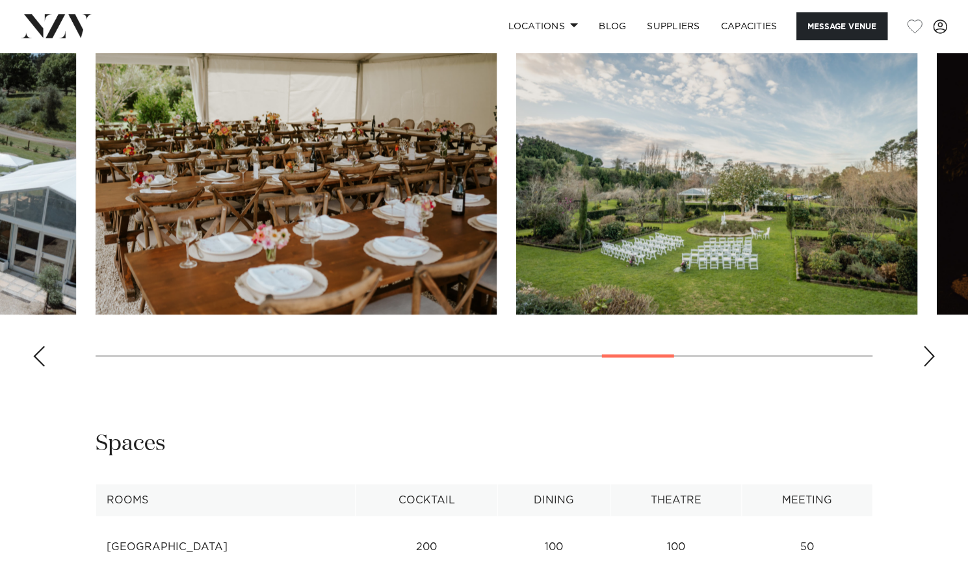
click at [926, 359] on div "Next slide" at bounding box center [928, 356] width 13 height 21
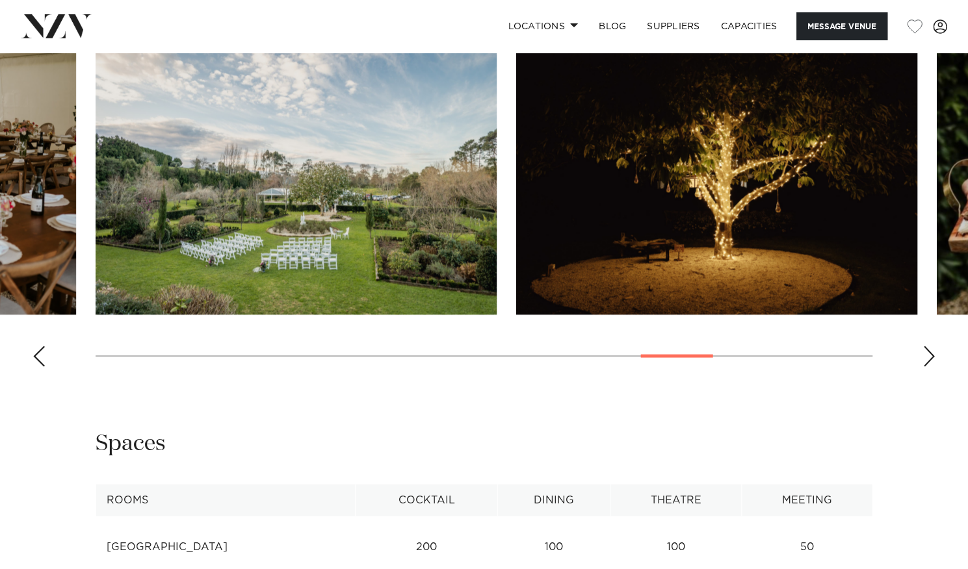
click at [926, 359] on div "Next slide" at bounding box center [928, 356] width 13 height 21
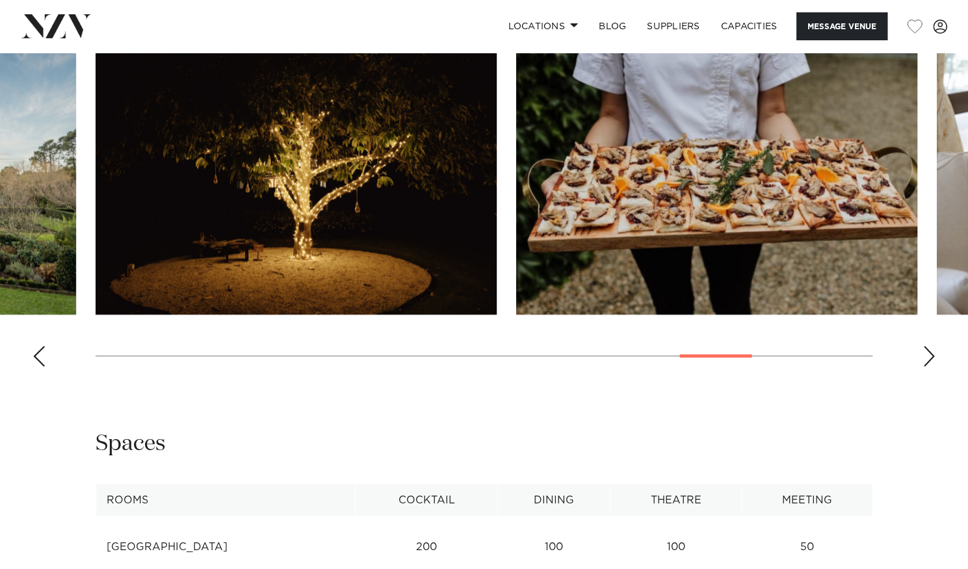
click at [926, 359] on div "Next slide" at bounding box center [928, 356] width 13 height 21
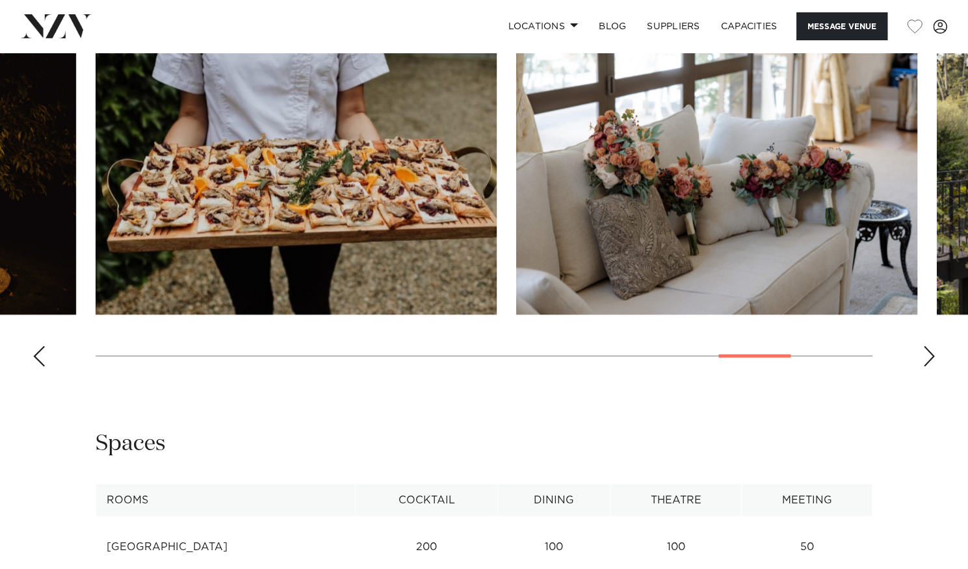
click at [926, 359] on div "Next slide" at bounding box center [928, 356] width 13 height 21
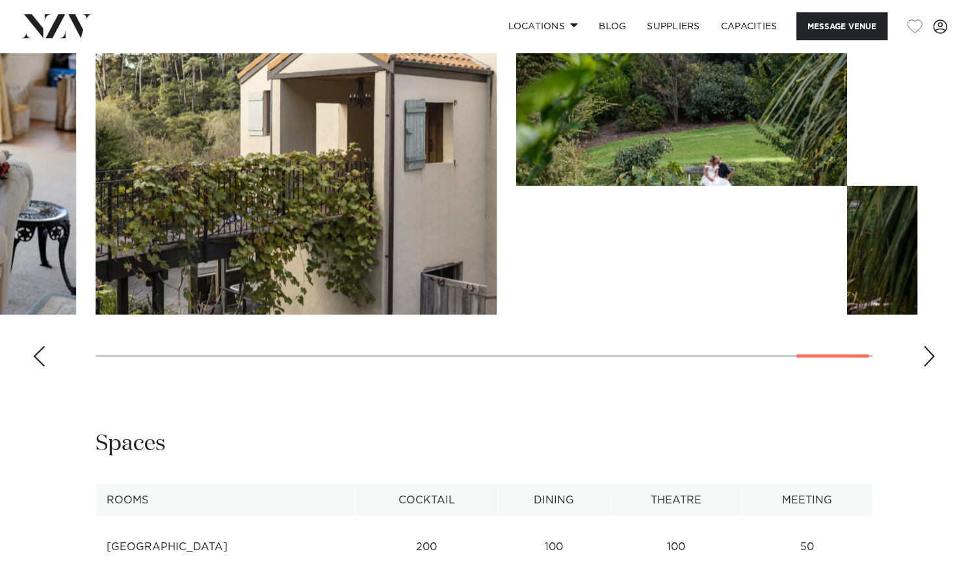
click at [926, 359] on div "Next slide" at bounding box center [928, 356] width 13 height 21
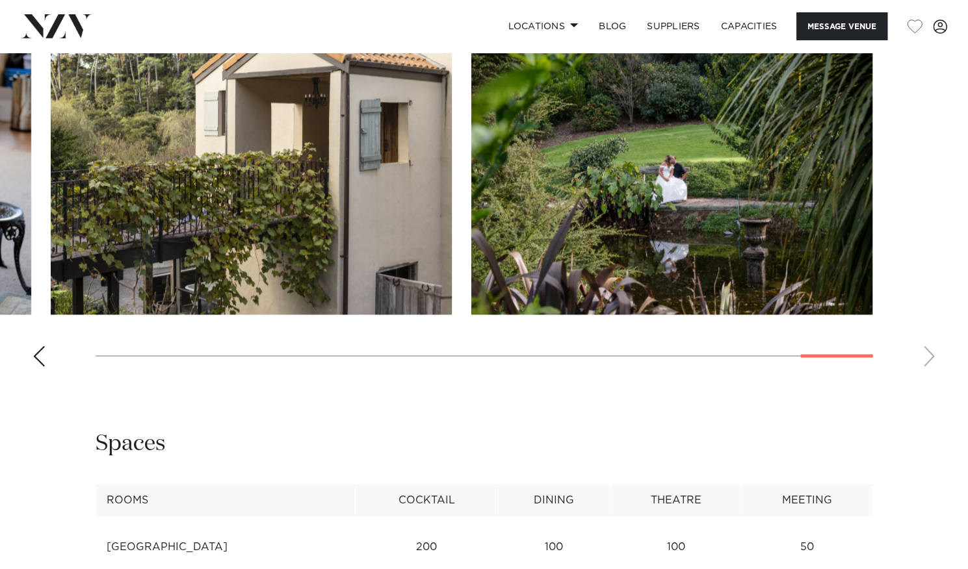
click at [926, 359] on swiper-container at bounding box center [484, 198] width 968 height 357
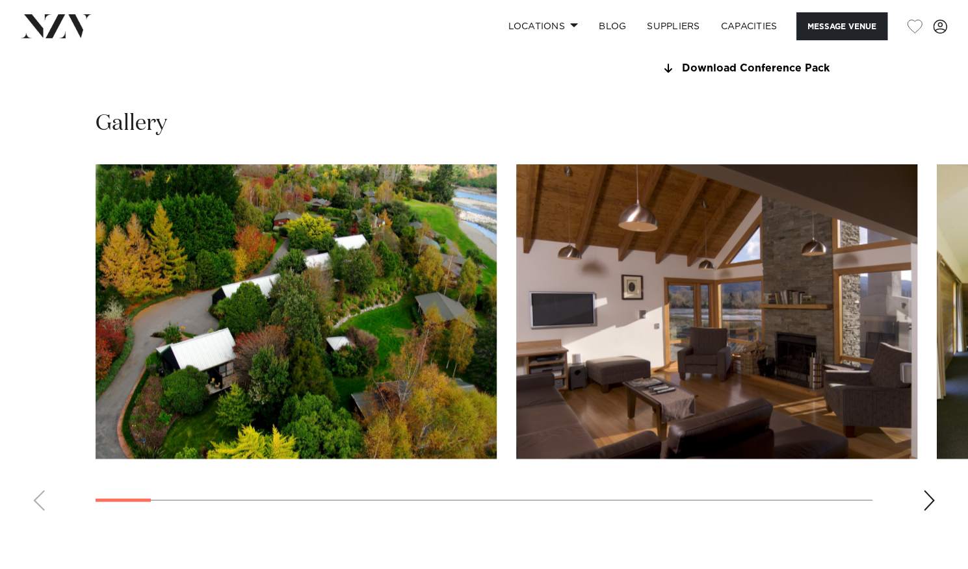
scroll to position [1128, 0]
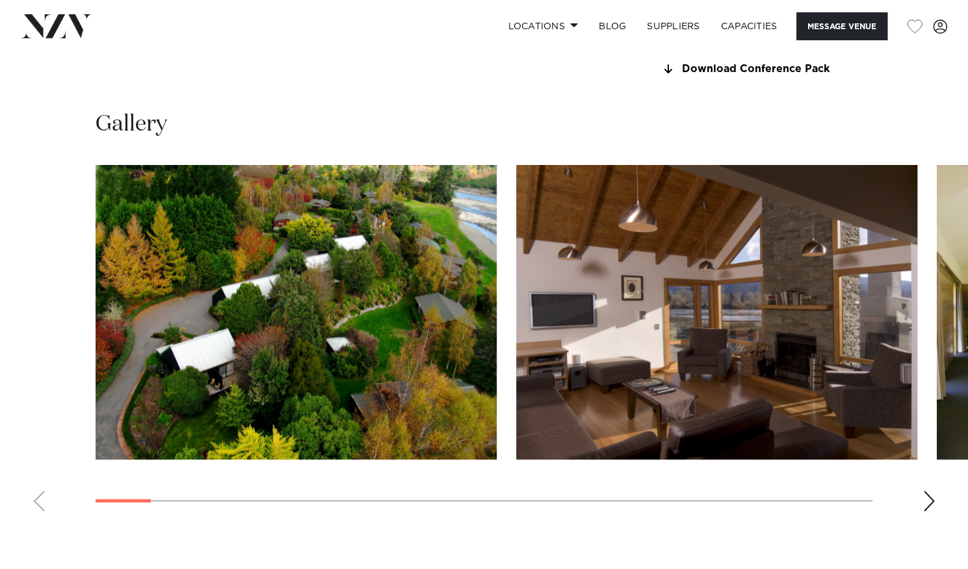
click at [925, 506] on div "Next slide" at bounding box center [928, 501] width 13 height 21
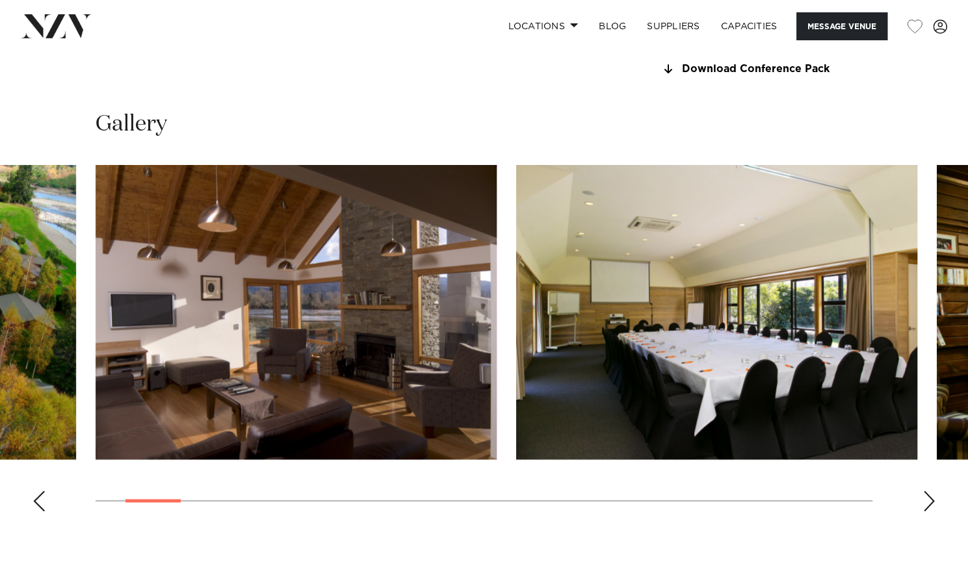
click at [925, 506] on div "Next slide" at bounding box center [928, 501] width 13 height 21
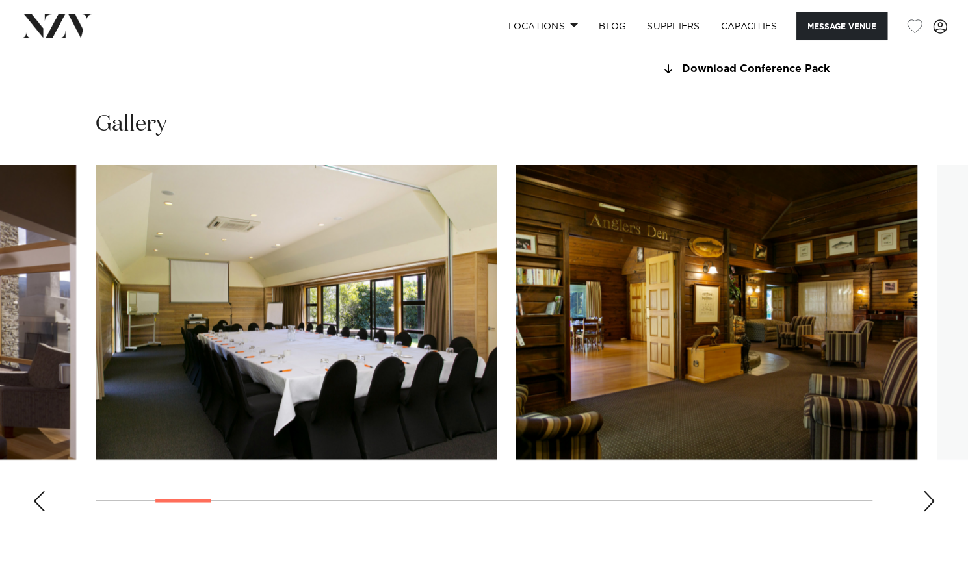
click at [925, 506] on div "Next slide" at bounding box center [928, 501] width 13 height 21
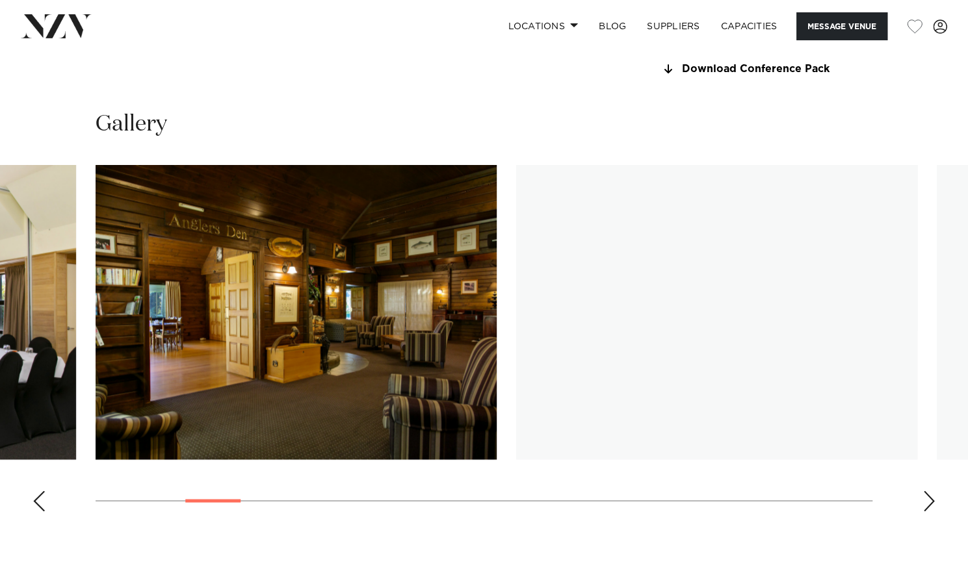
click at [925, 506] on div "Next slide" at bounding box center [928, 501] width 13 height 21
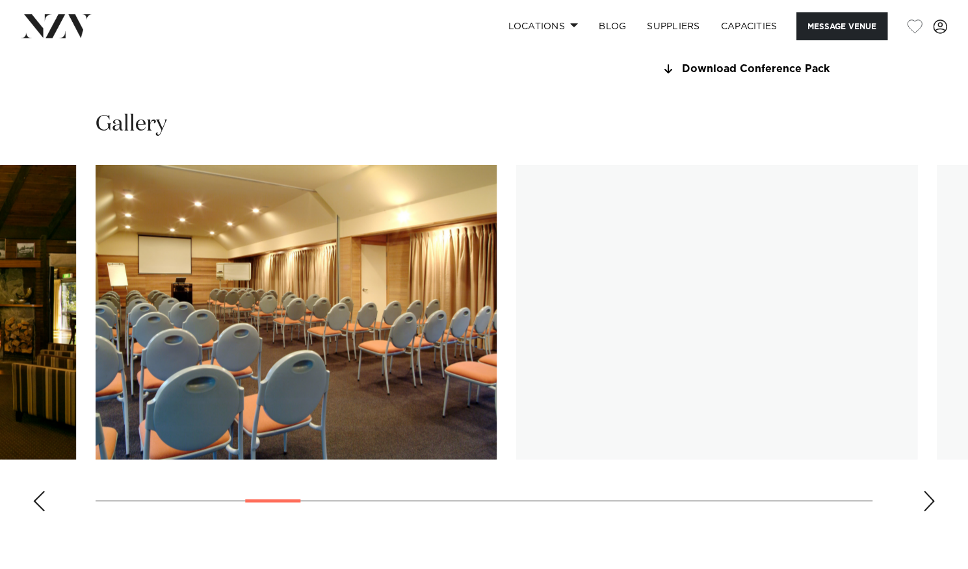
click at [925, 506] on div "Next slide" at bounding box center [928, 501] width 13 height 21
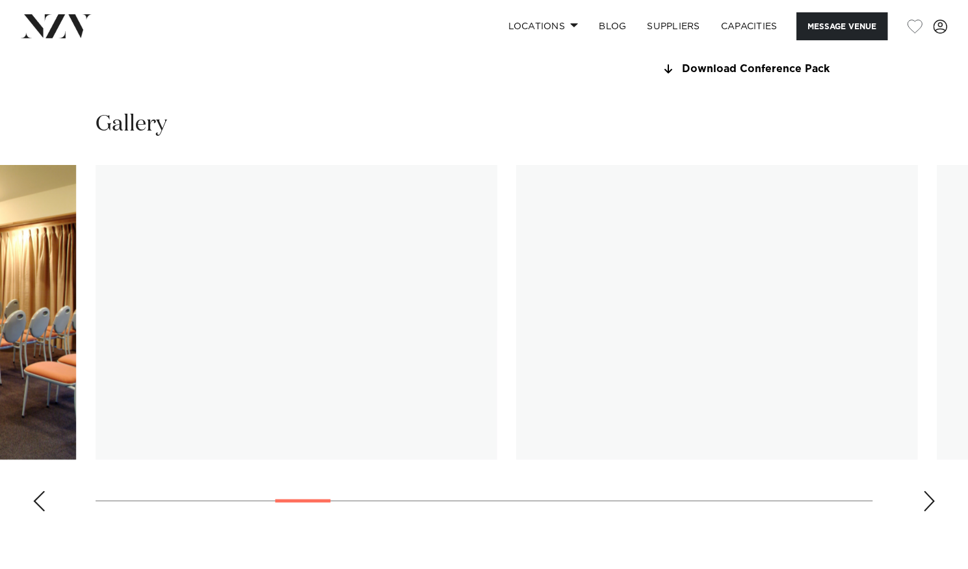
click at [925, 506] on div "Next slide" at bounding box center [928, 501] width 13 height 21
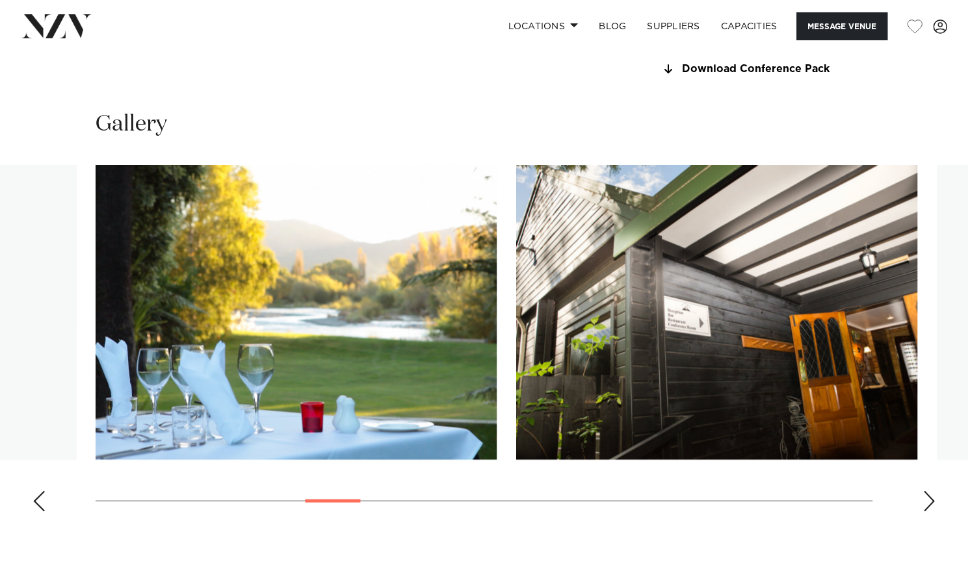
click at [925, 506] on div "Next slide" at bounding box center [928, 501] width 13 height 21
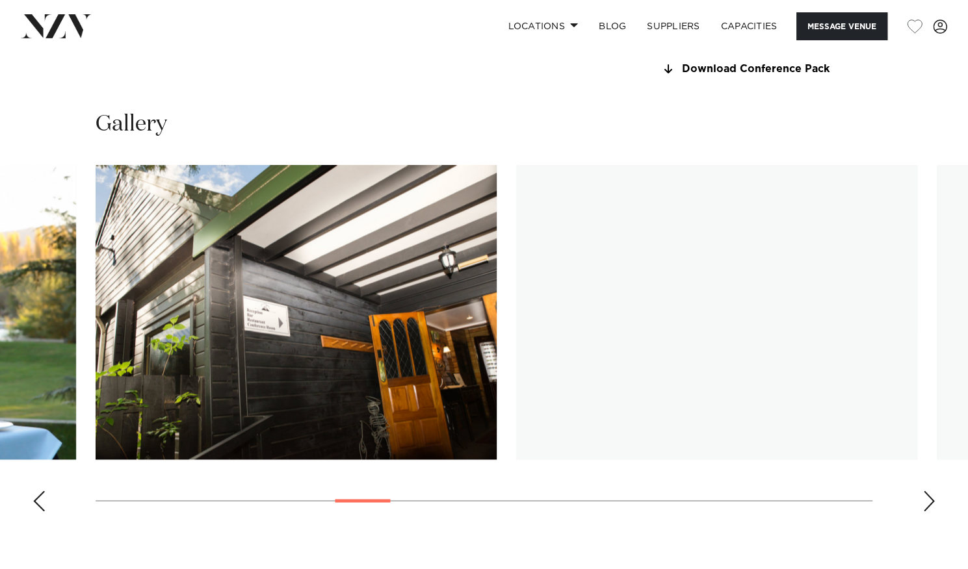
click at [925, 506] on div "Next slide" at bounding box center [928, 501] width 13 height 21
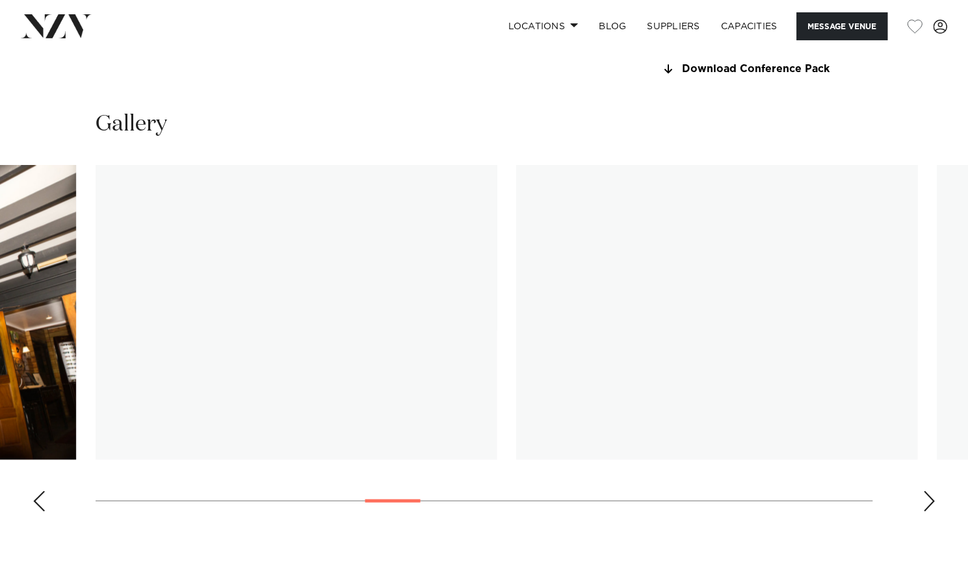
click at [925, 506] on div "Next slide" at bounding box center [928, 501] width 13 height 21
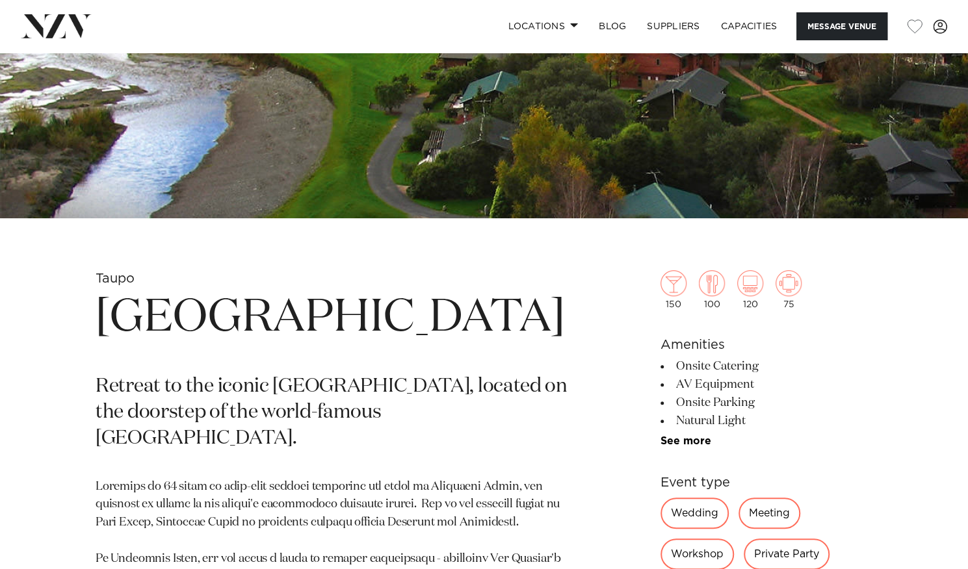
scroll to position [289, 0]
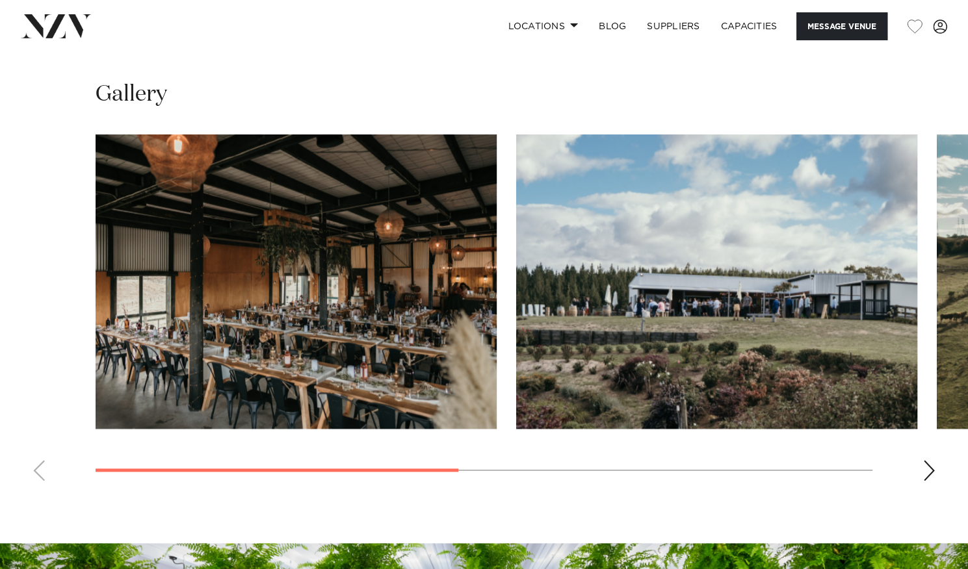
scroll to position [997, 0]
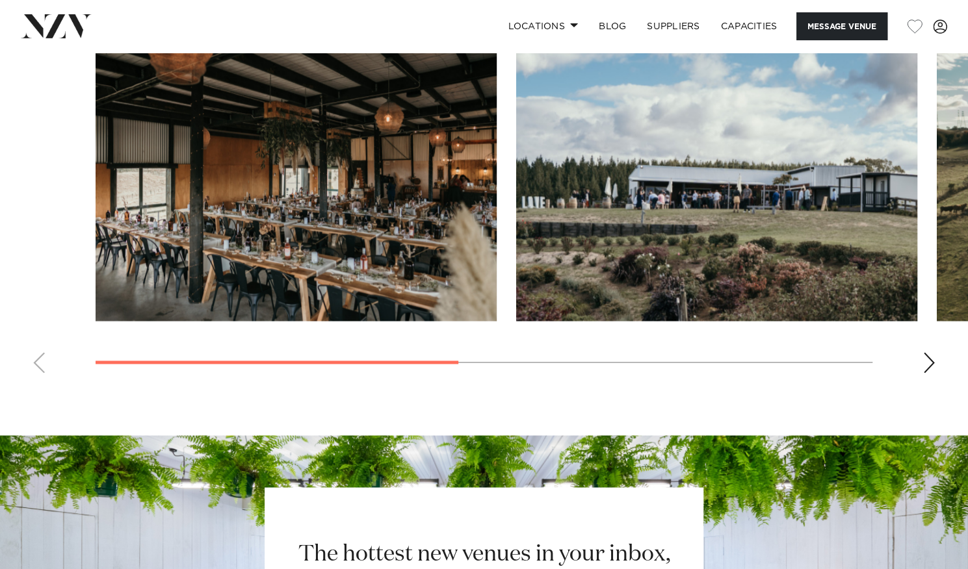
click at [924, 361] on div "Next slide" at bounding box center [928, 362] width 13 height 21
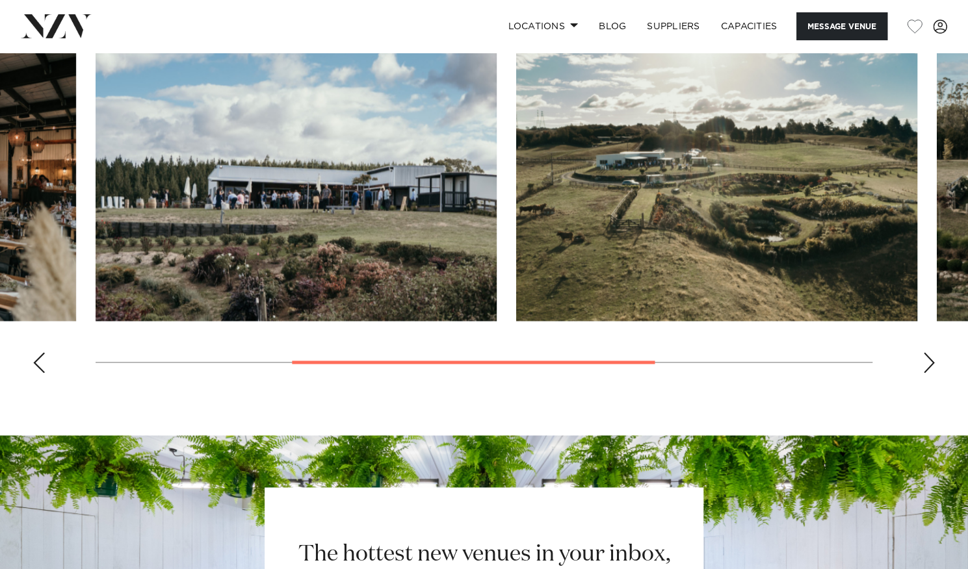
click at [924, 361] on div "Next slide" at bounding box center [928, 362] width 13 height 21
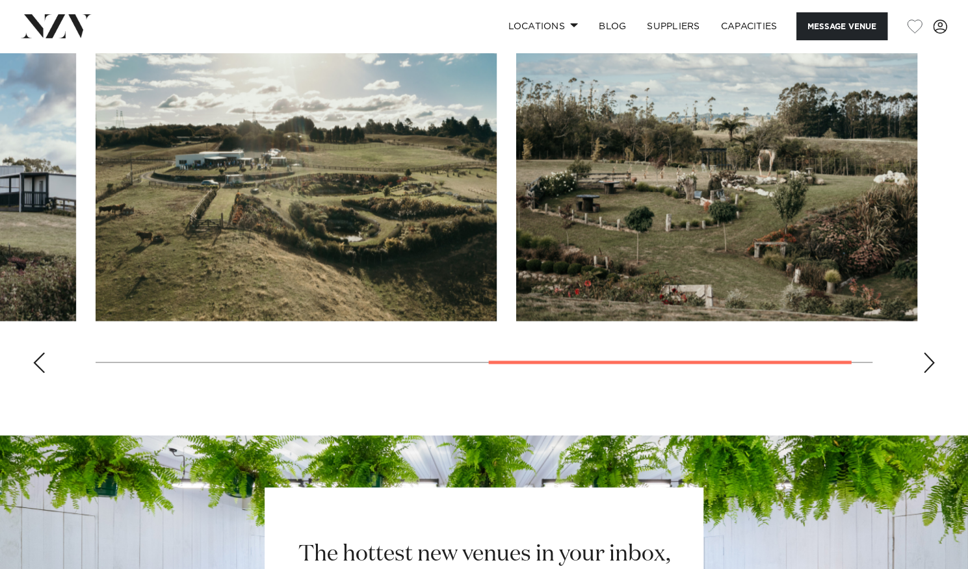
click at [924, 361] on div "Next slide" at bounding box center [928, 362] width 13 height 21
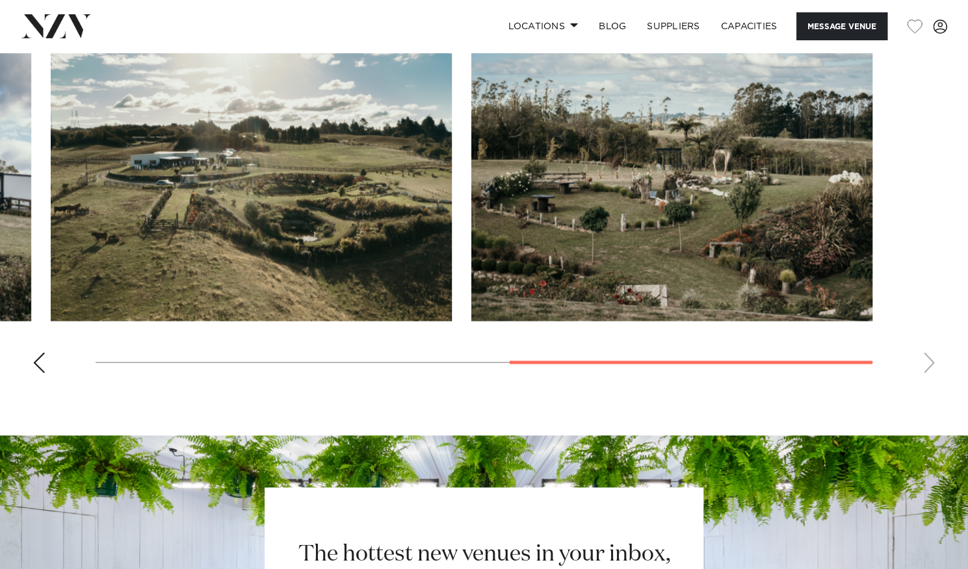
click at [924, 361] on swiper-container at bounding box center [484, 205] width 968 height 357
click at [40, 363] on div "Previous slide" at bounding box center [39, 362] width 13 height 21
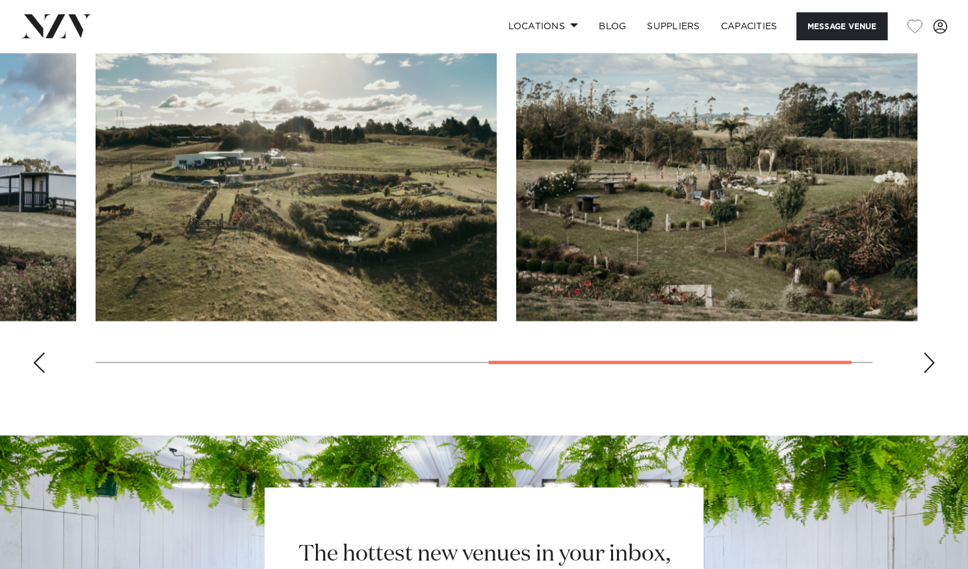
click at [40, 363] on div "Previous slide" at bounding box center [39, 362] width 13 height 21
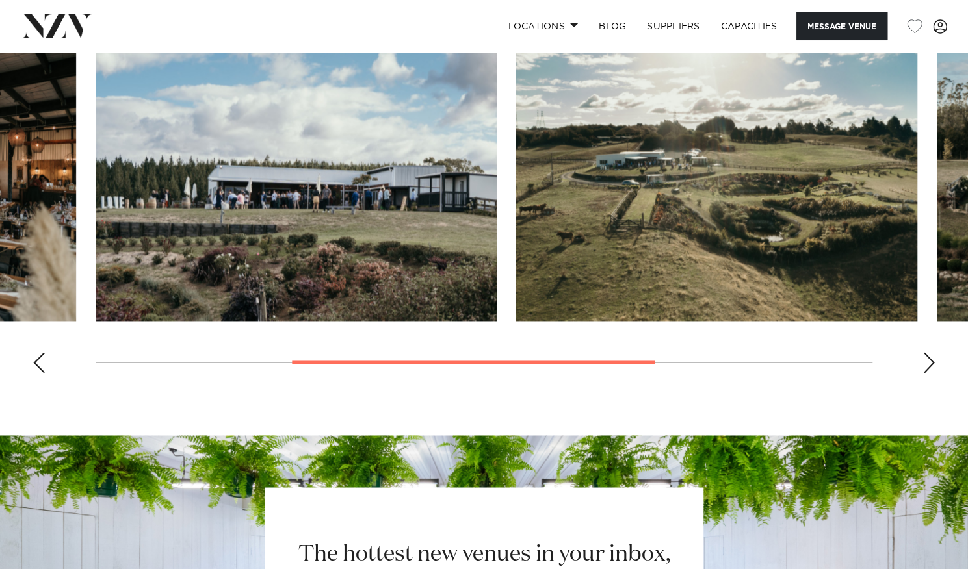
click at [40, 363] on div "Previous slide" at bounding box center [39, 362] width 13 height 21
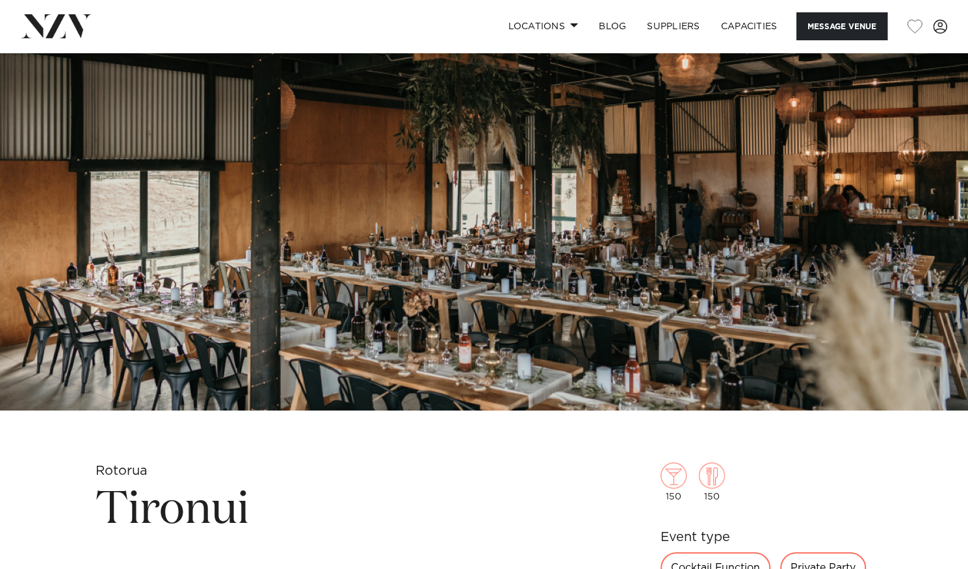
scroll to position [0, 0]
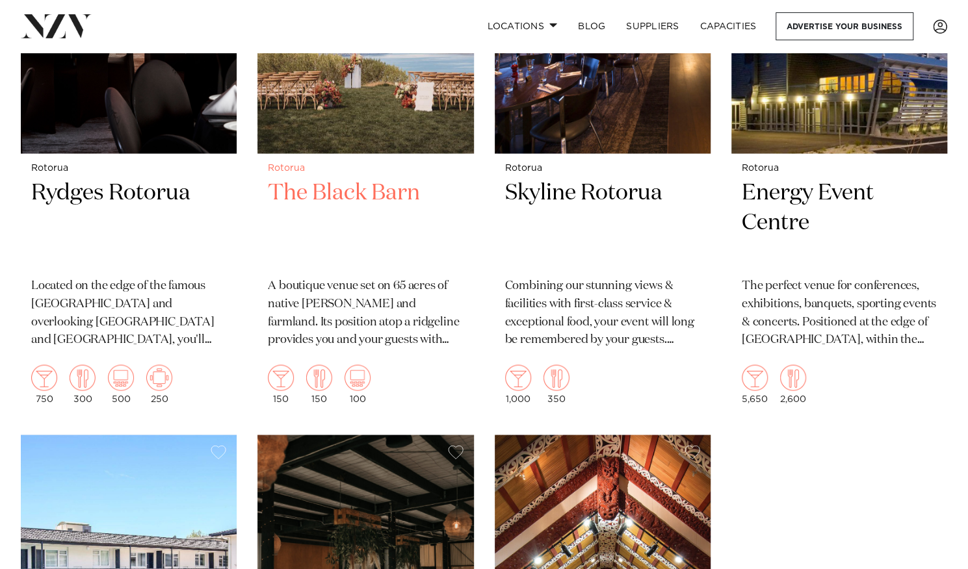
scroll to position [1201, 0]
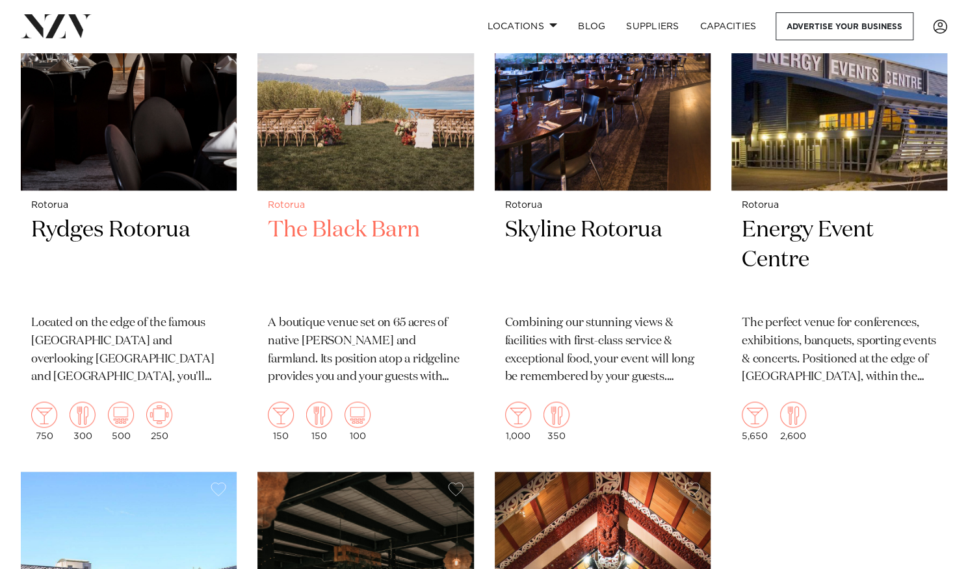
click at [356, 216] on h2 "The Black Barn" at bounding box center [365, 260] width 195 height 88
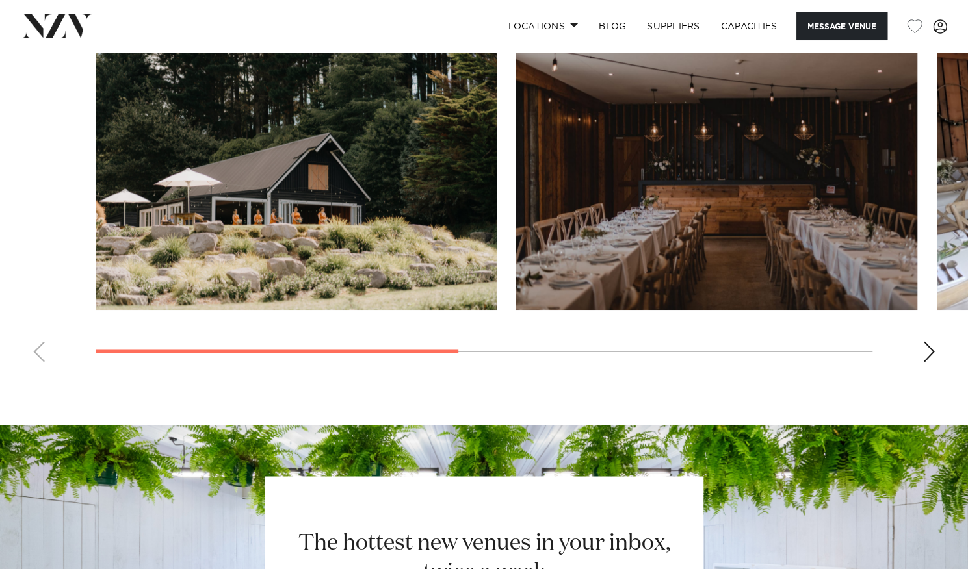
scroll to position [1022, 0]
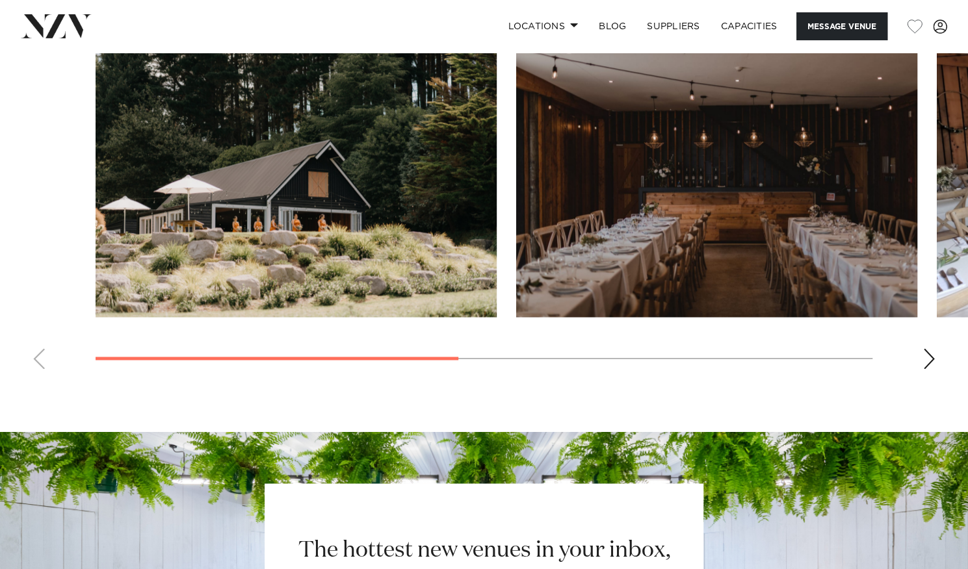
click at [932, 359] on div "Next slide" at bounding box center [928, 358] width 13 height 21
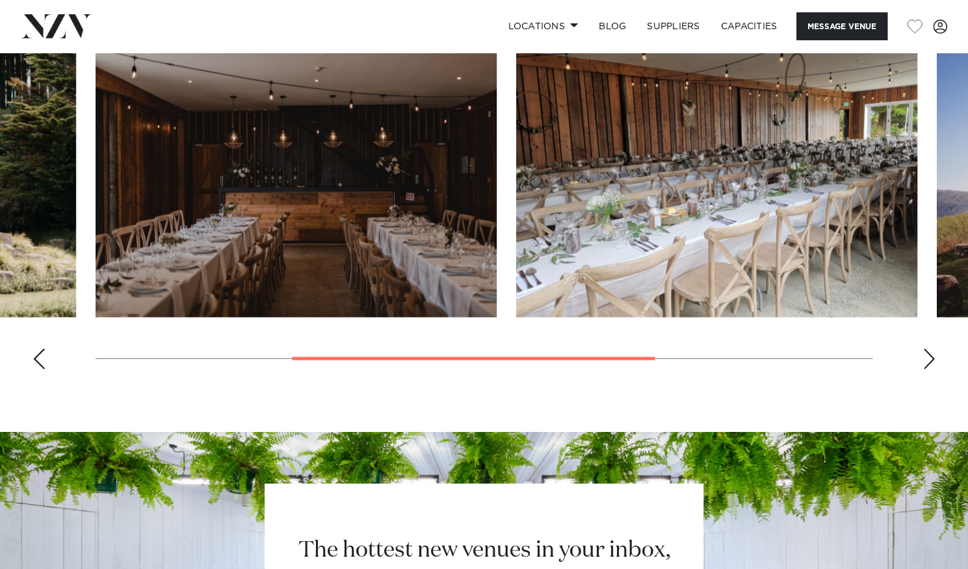
click at [932, 359] on div "Next slide" at bounding box center [928, 358] width 13 height 21
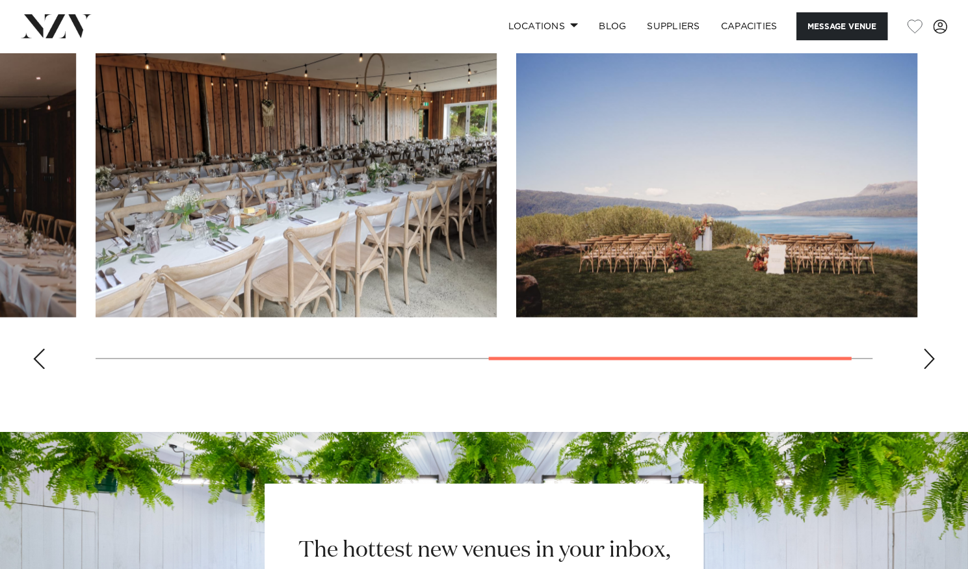
click at [932, 359] on div "Next slide" at bounding box center [928, 358] width 13 height 21
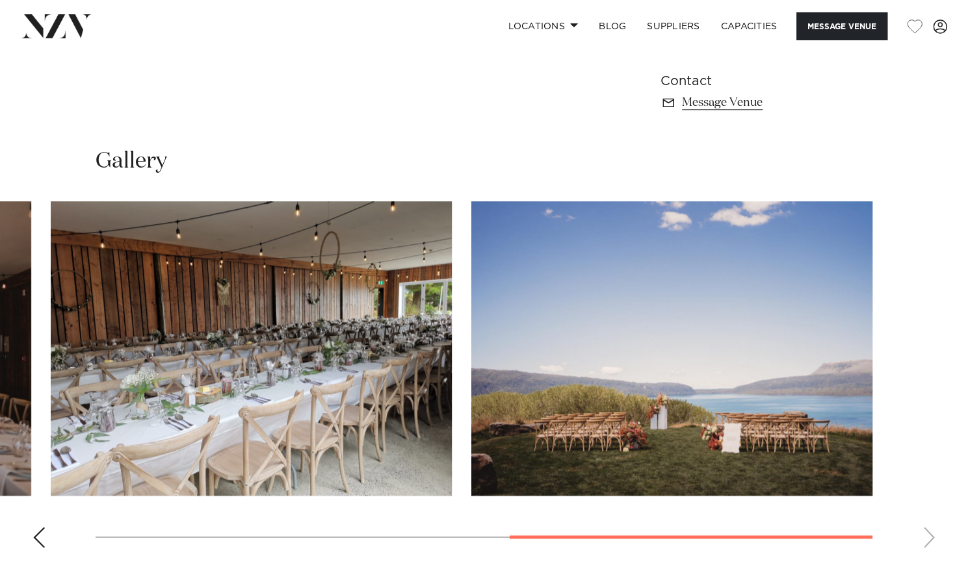
scroll to position [843, 0]
click at [36, 536] on div "Previous slide" at bounding box center [39, 538] width 13 height 21
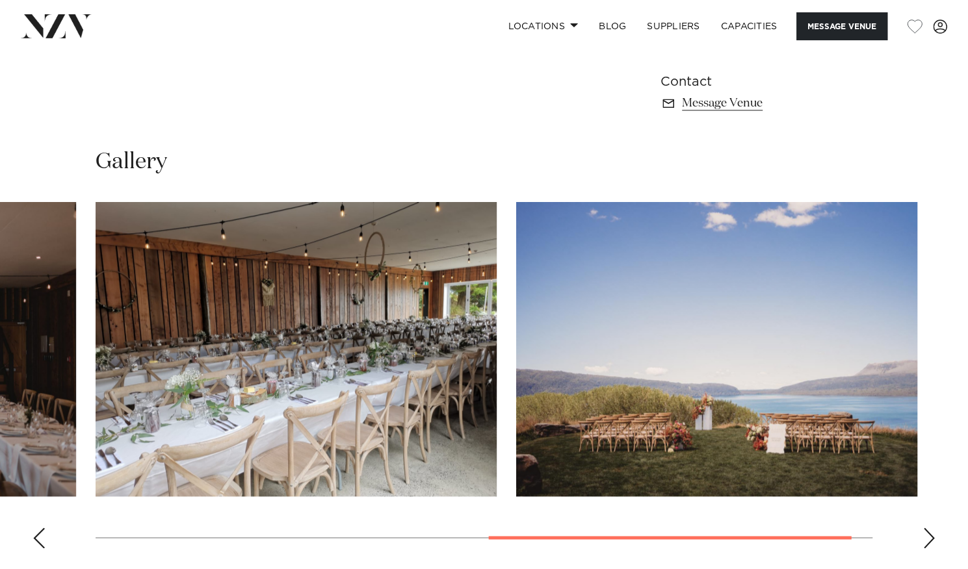
click at [36, 536] on div "Previous slide" at bounding box center [39, 538] width 13 height 21
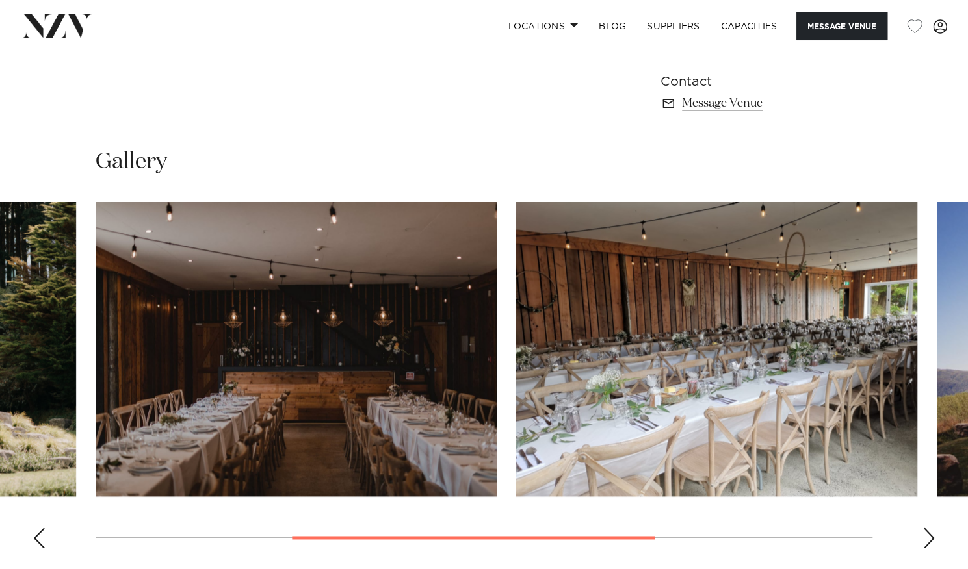
click at [36, 536] on div "Previous slide" at bounding box center [39, 538] width 13 height 21
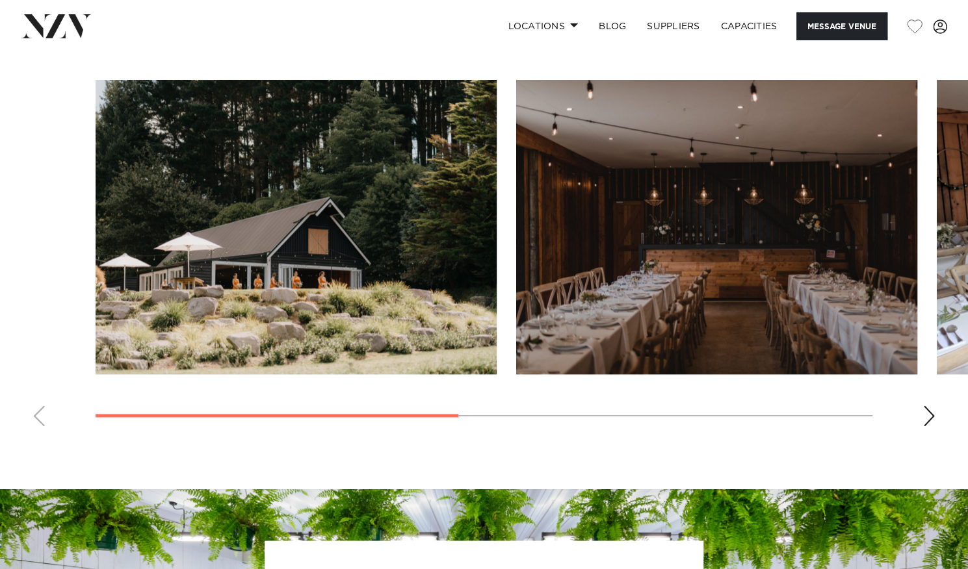
scroll to position [966, 0]
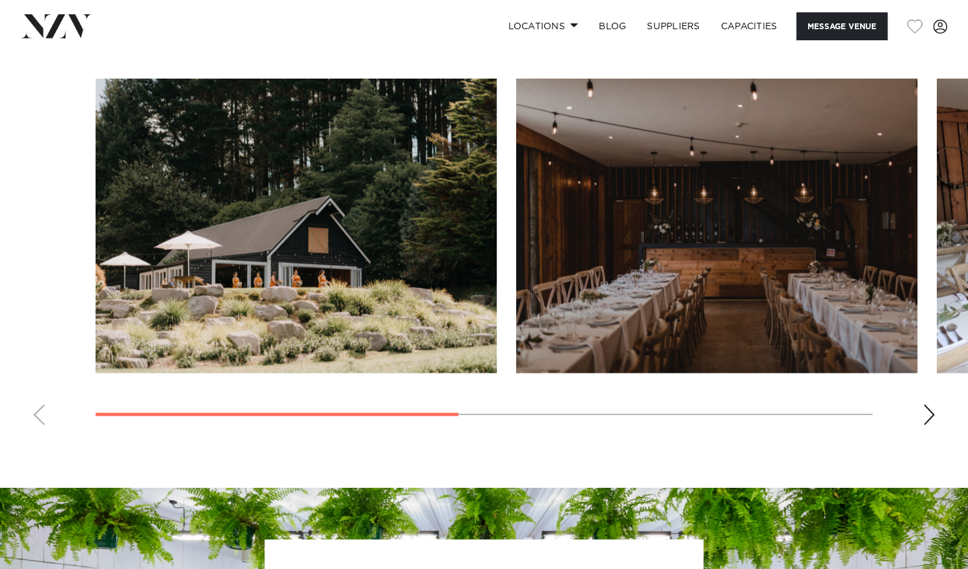
click at [935, 413] on swiper-container at bounding box center [484, 257] width 968 height 357
click at [926, 417] on div "Next slide" at bounding box center [928, 414] width 13 height 21
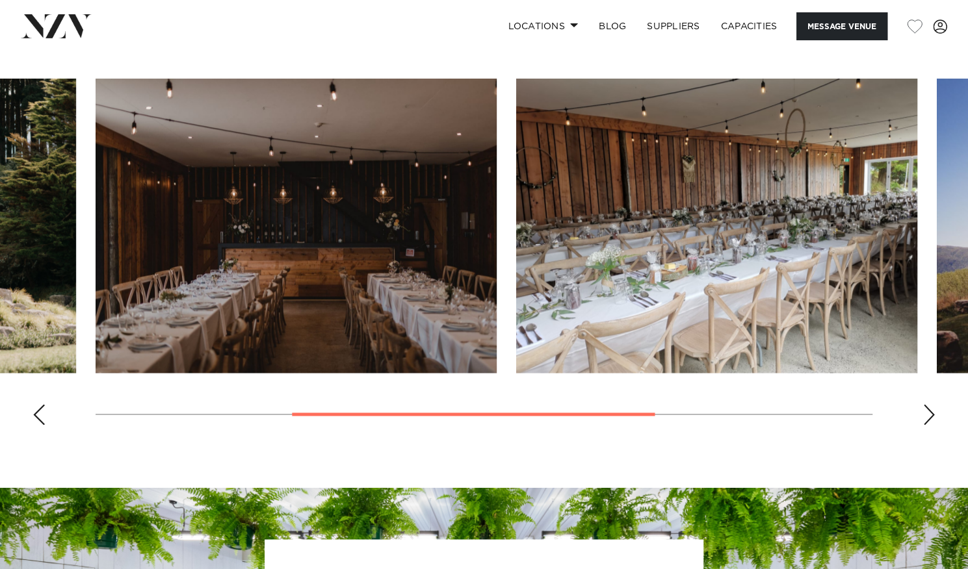
click at [926, 417] on div "Next slide" at bounding box center [928, 414] width 13 height 21
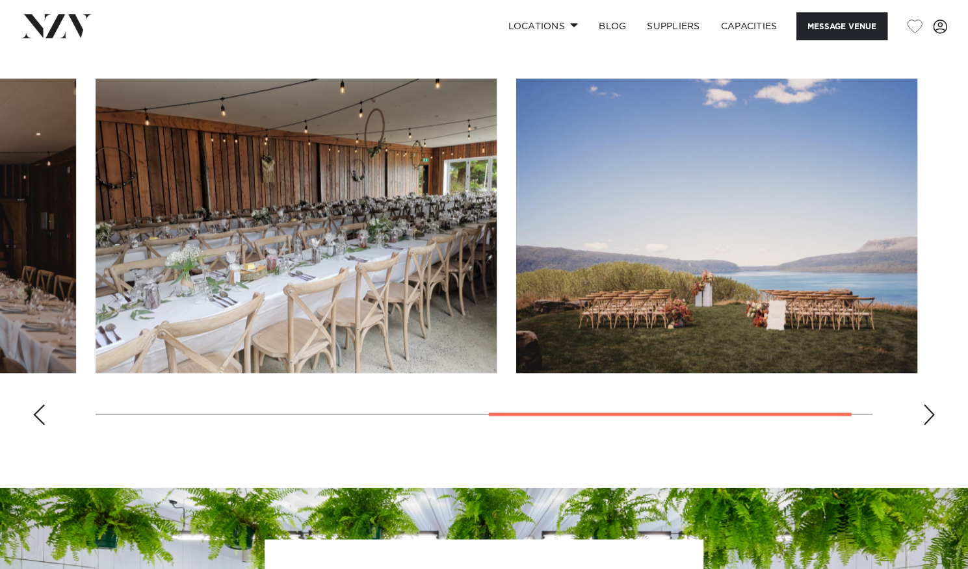
click at [926, 417] on div "Next slide" at bounding box center [928, 414] width 13 height 21
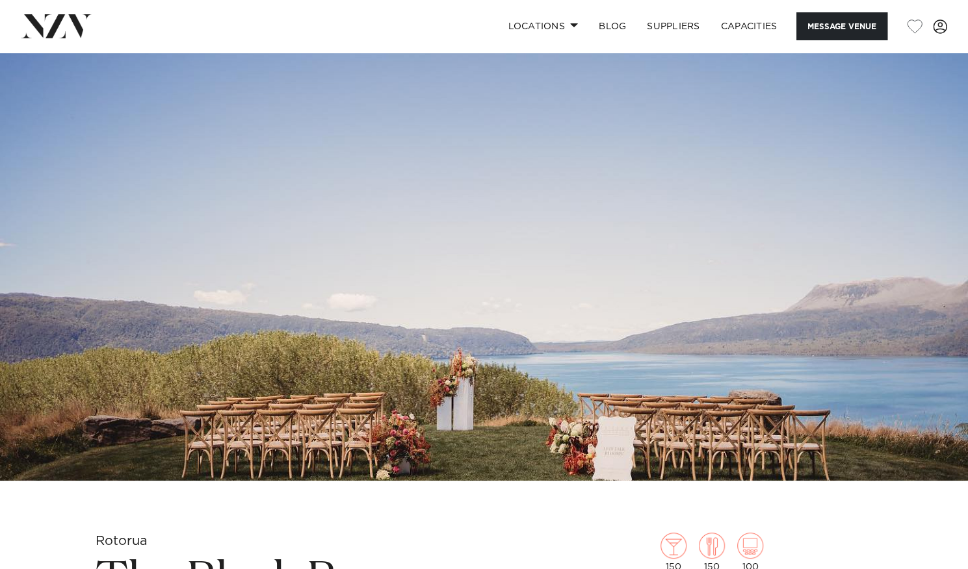
scroll to position [0, 0]
